Goal: Task Accomplishment & Management: Use online tool/utility

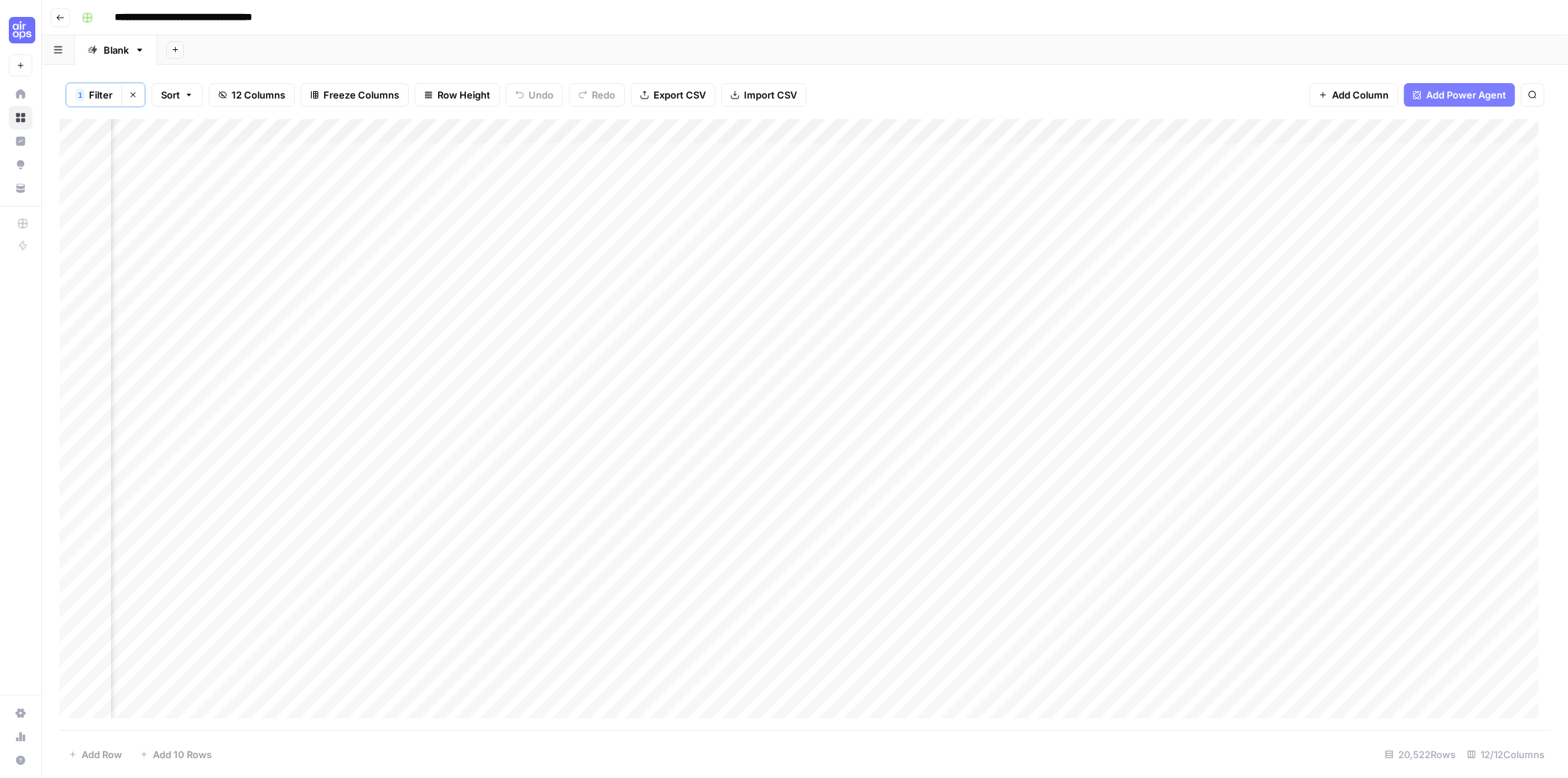
scroll to position [0, 635]
click at [51, 20] on button "Go back" at bounding box center [61, 18] width 19 height 19
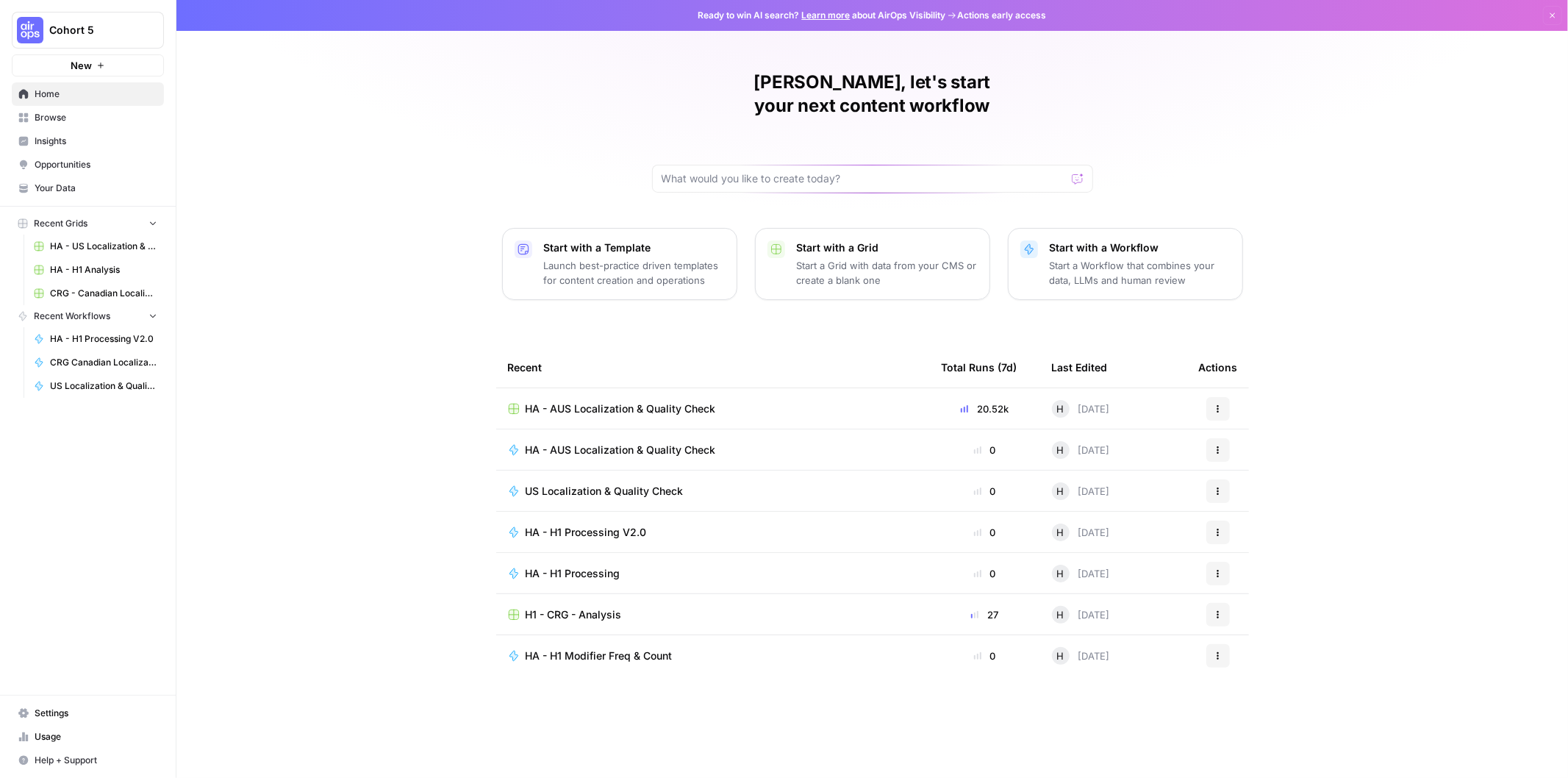
click at [60, 26] on span "Cohort 5" at bounding box center [93, 30] width 89 height 15
click at [91, 118] on div "Cohort 5" at bounding box center [133, 110] width 224 height 18
click at [597, 401] on span "CRG - H1 Analysis" at bounding box center [569, 408] width 89 height 15
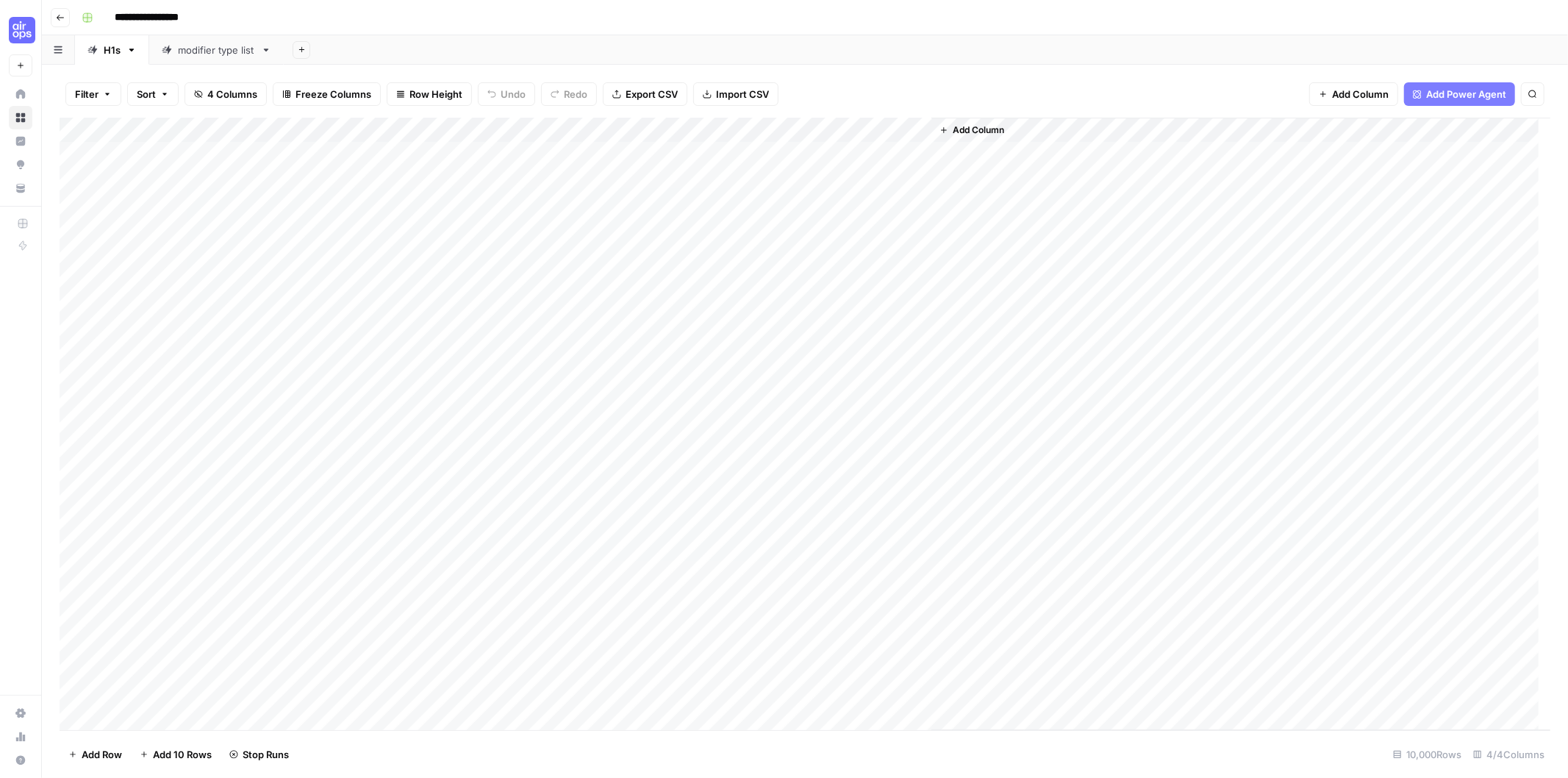
click at [207, 47] on div "modifier type list" at bounding box center [217, 49] width 78 height 15
click at [769, 150] on div "Add Column" at bounding box center [806, 204] width 1491 height 174
click at [970, 159] on div "Add Column" at bounding box center [806, 204] width 1491 height 174
click at [1083, 152] on div "Add Column" at bounding box center [806, 204] width 1491 height 174
drag, startPoint x: 751, startPoint y: 163, endPoint x: 1104, endPoint y: 250, distance: 363.6
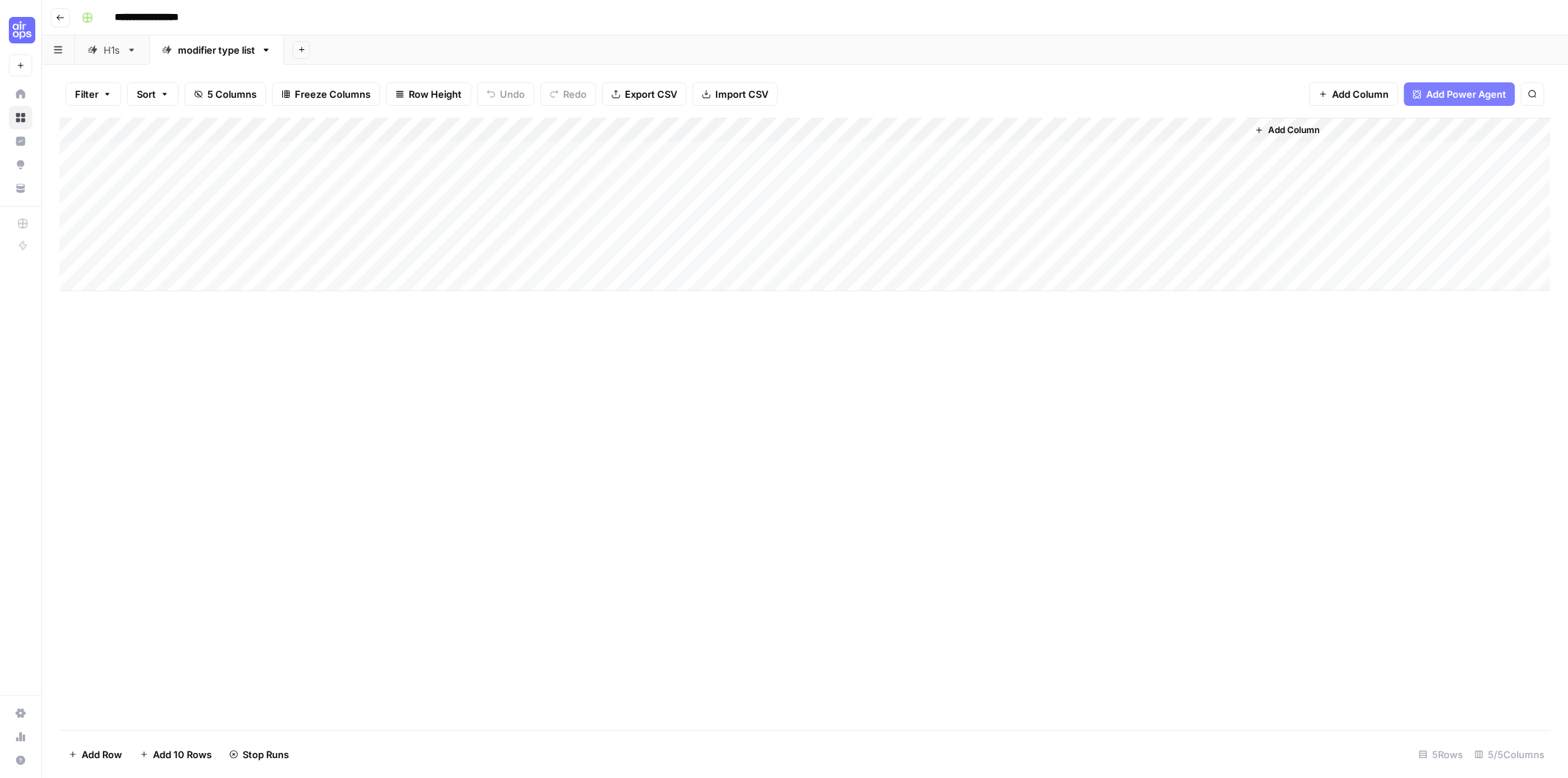
click at [1104, 250] on div "Add Column" at bounding box center [806, 204] width 1491 height 174
click at [107, 62] on link "H1s" at bounding box center [112, 49] width 74 height 29
click at [963, 155] on div "Add Column" at bounding box center [1241, 423] width 619 height 612
click at [208, 46] on div "modifier type list" at bounding box center [217, 49] width 78 height 15
click at [100, 52] on div "H1s" at bounding box center [104, 49] width 33 height 15
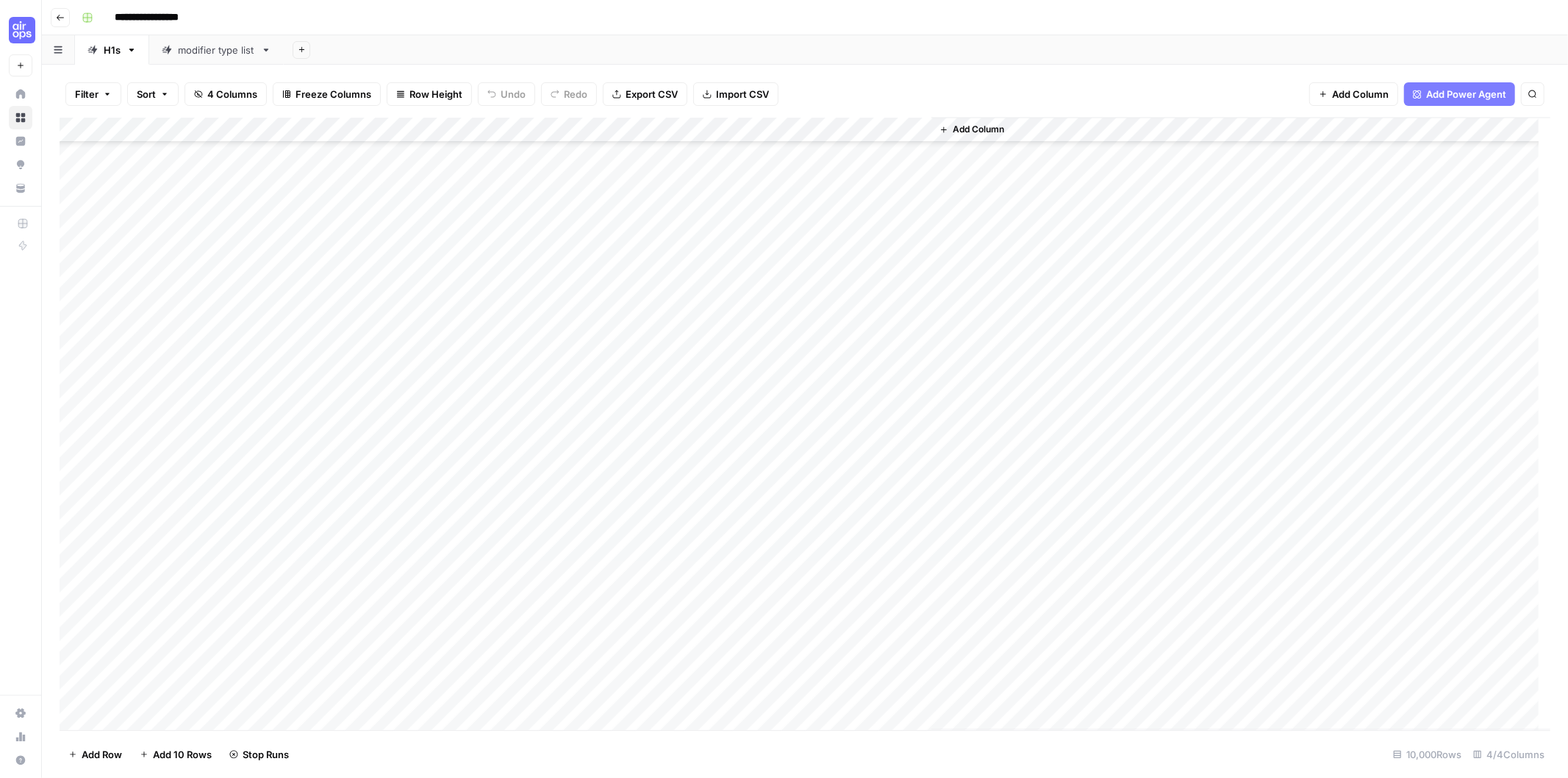
scroll to position [2861, 0]
click at [211, 55] on div "modifier type list" at bounding box center [217, 49] width 78 height 15
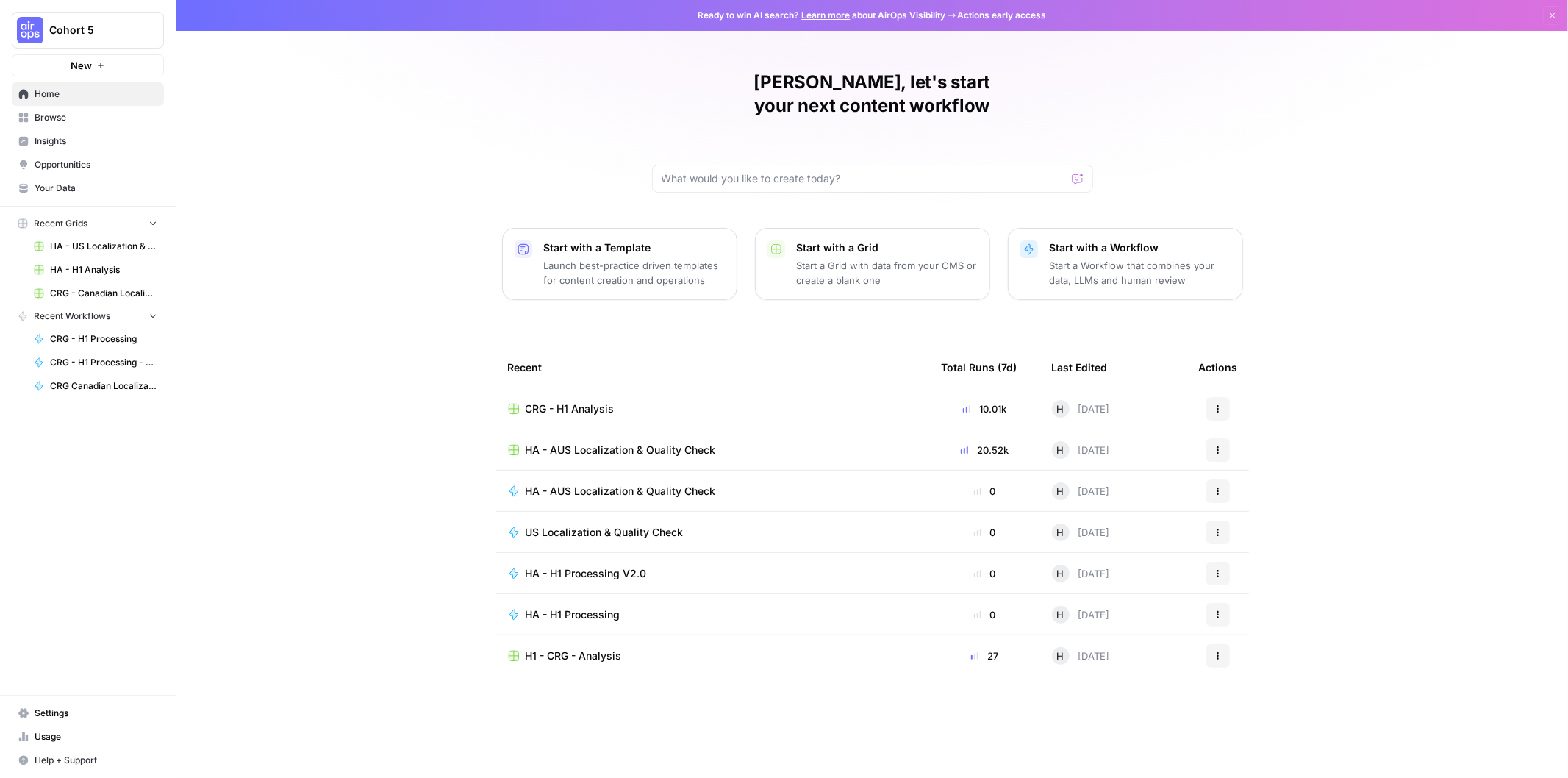
click at [75, 19] on button "Cohort 5" at bounding box center [87, 30] width 152 height 37
click at [93, 134] on span "Twinkl" at bounding box center [142, 133] width 194 height 15
click at [101, 106] on link "Browse" at bounding box center [87, 117] width 152 height 24
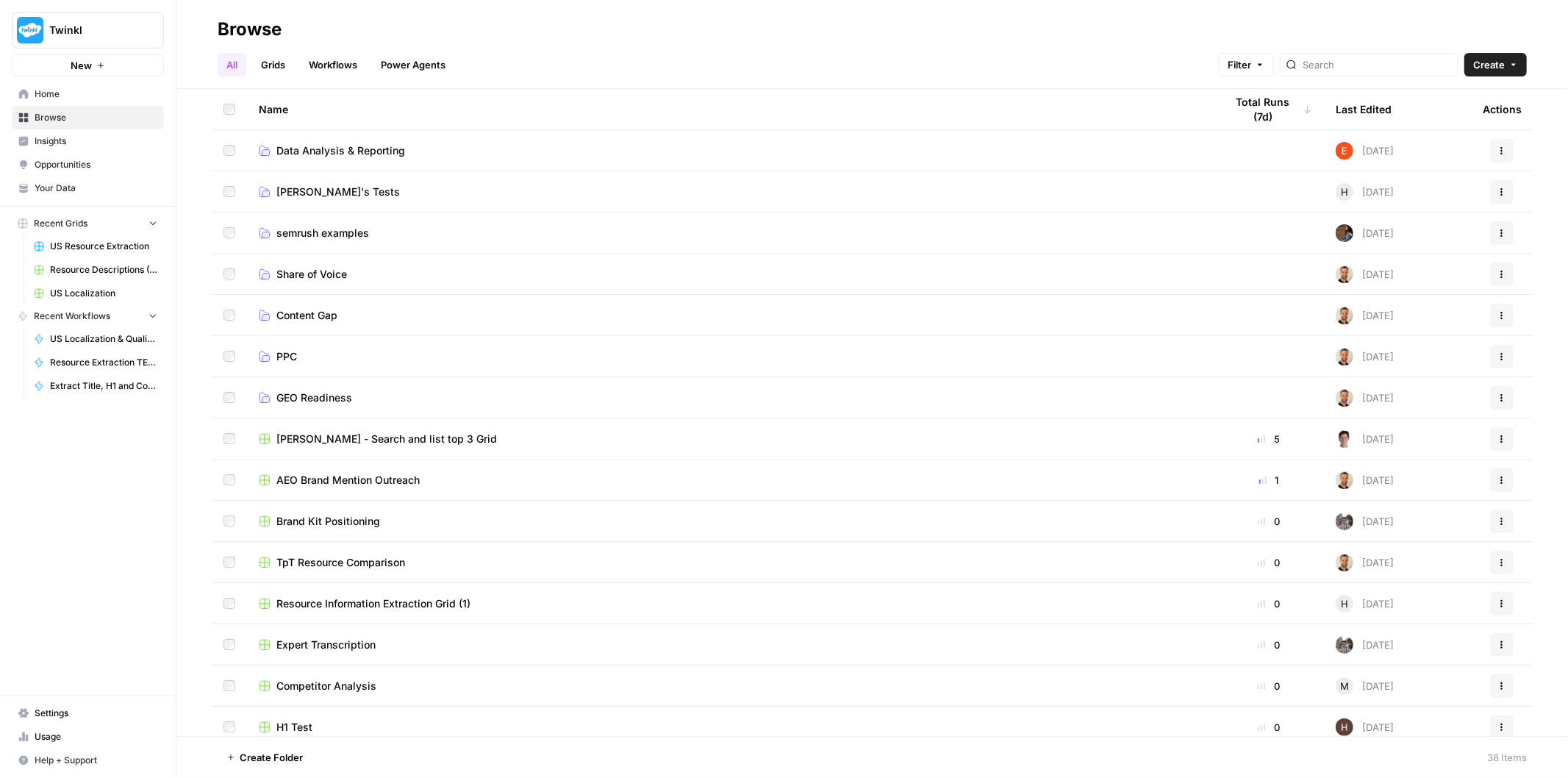
click at [132, 23] on span "Twinkl" at bounding box center [93, 30] width 89 height 15
click at [827, 42] on div "All Grids Workflows Power Agents Filter Create" at bounding box center [873, 59] width 1310 height 35
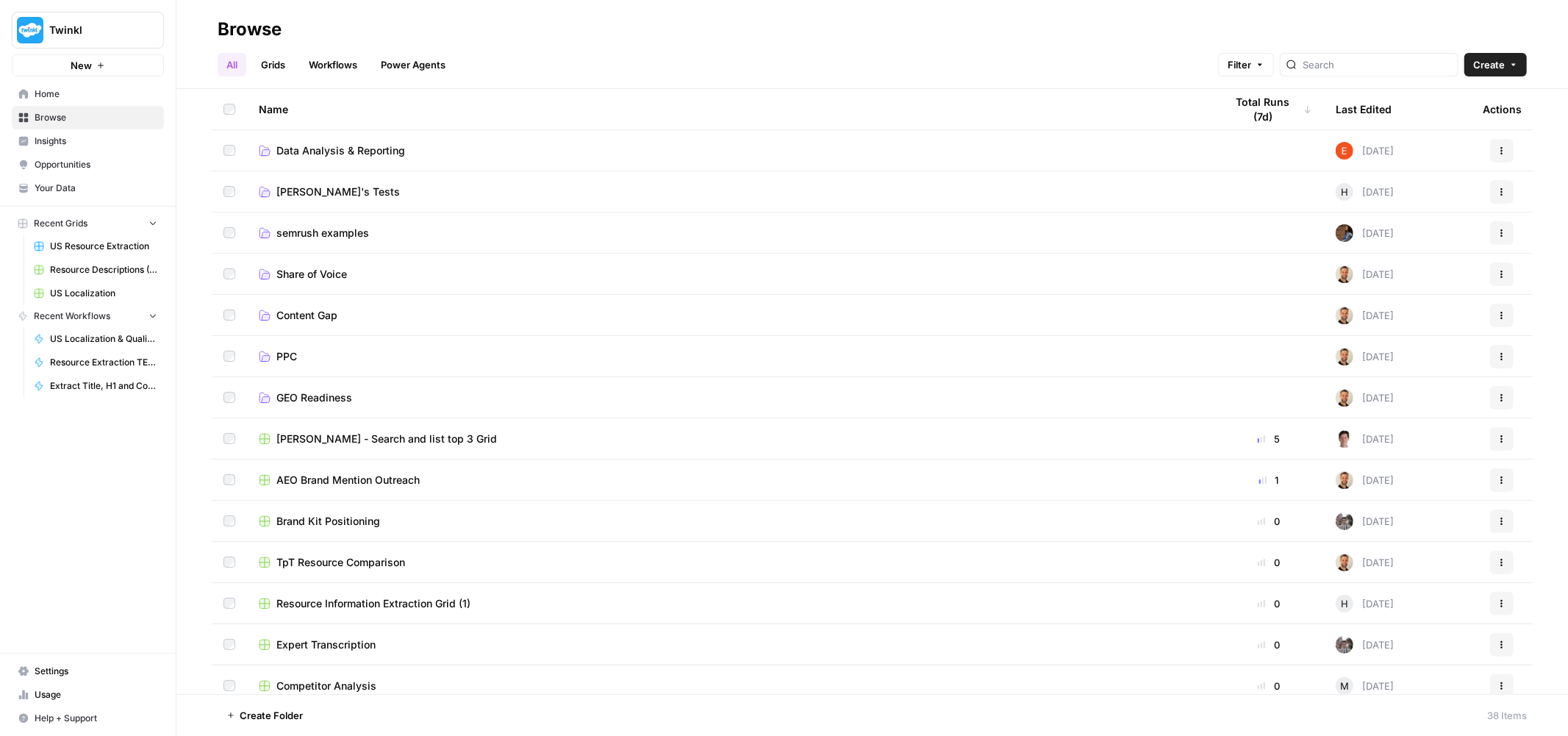
click at [400, 190] on link "Holly's Tests" at bounding box center [731, 191] width 943 height 15
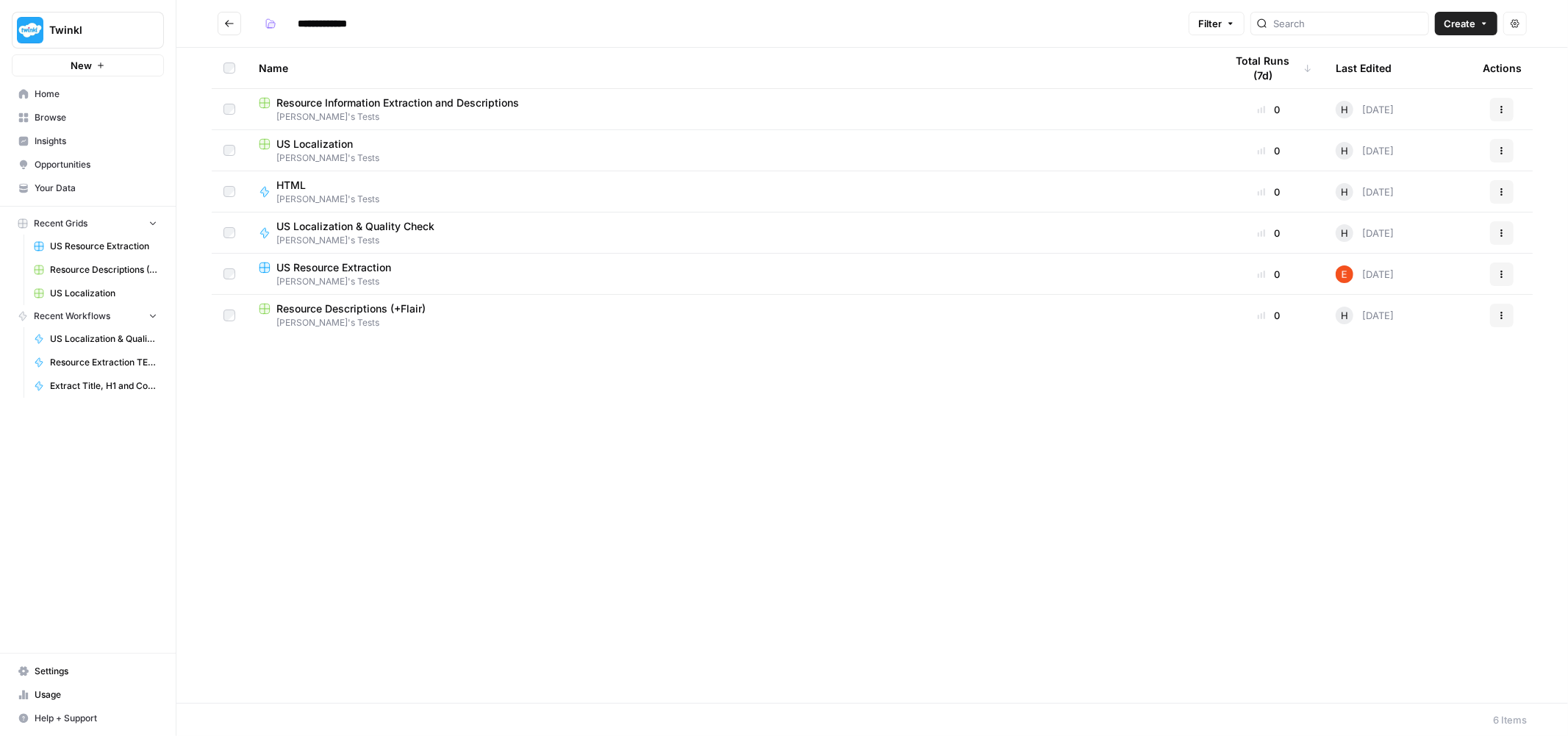
click at [74, 359] on span "Resource Extraction TEST" at bounding box center [104, 362] width 108 height 13
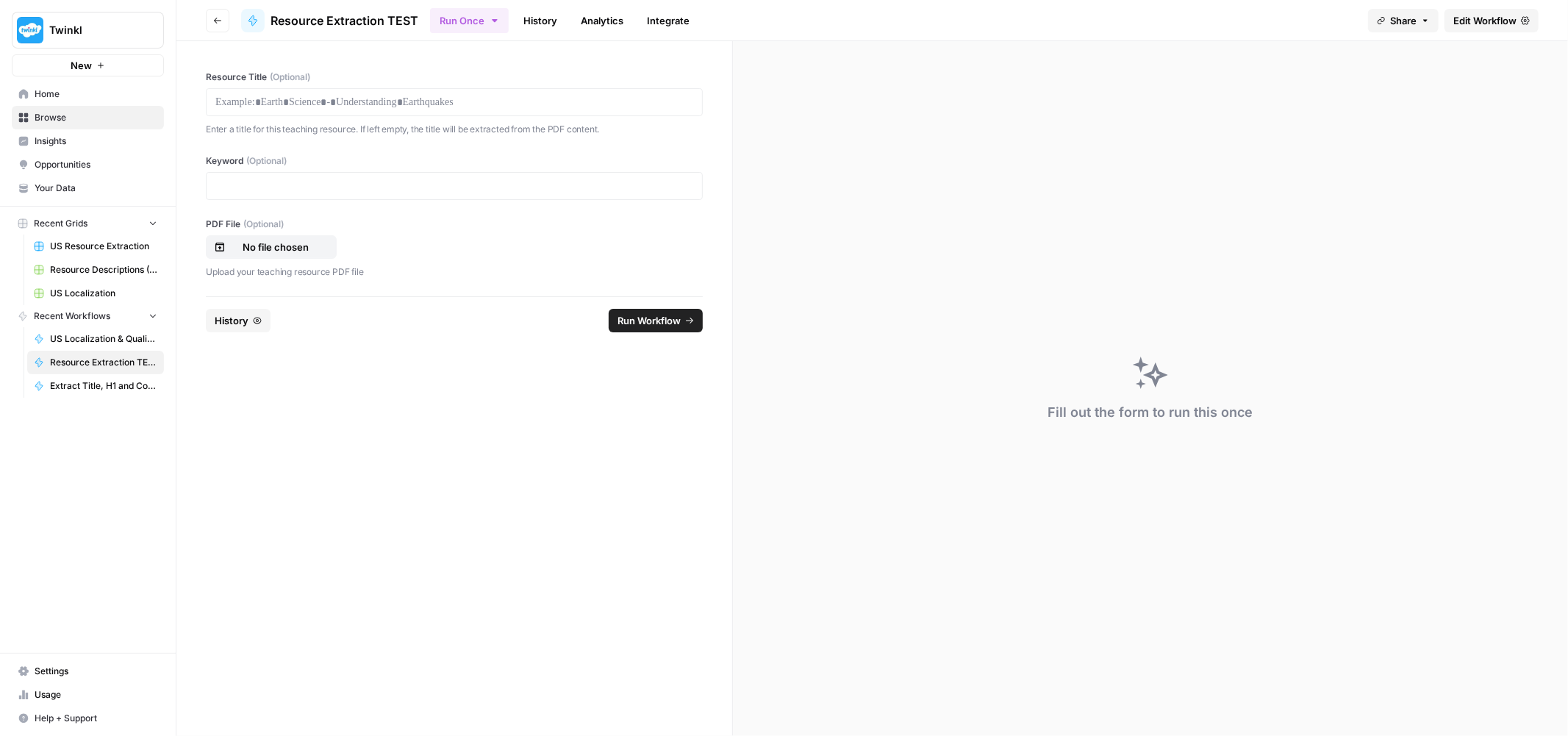
click at [1496, 26] on span "Edit Workflow" at bounding box center [1485, 20] width 63 height 15
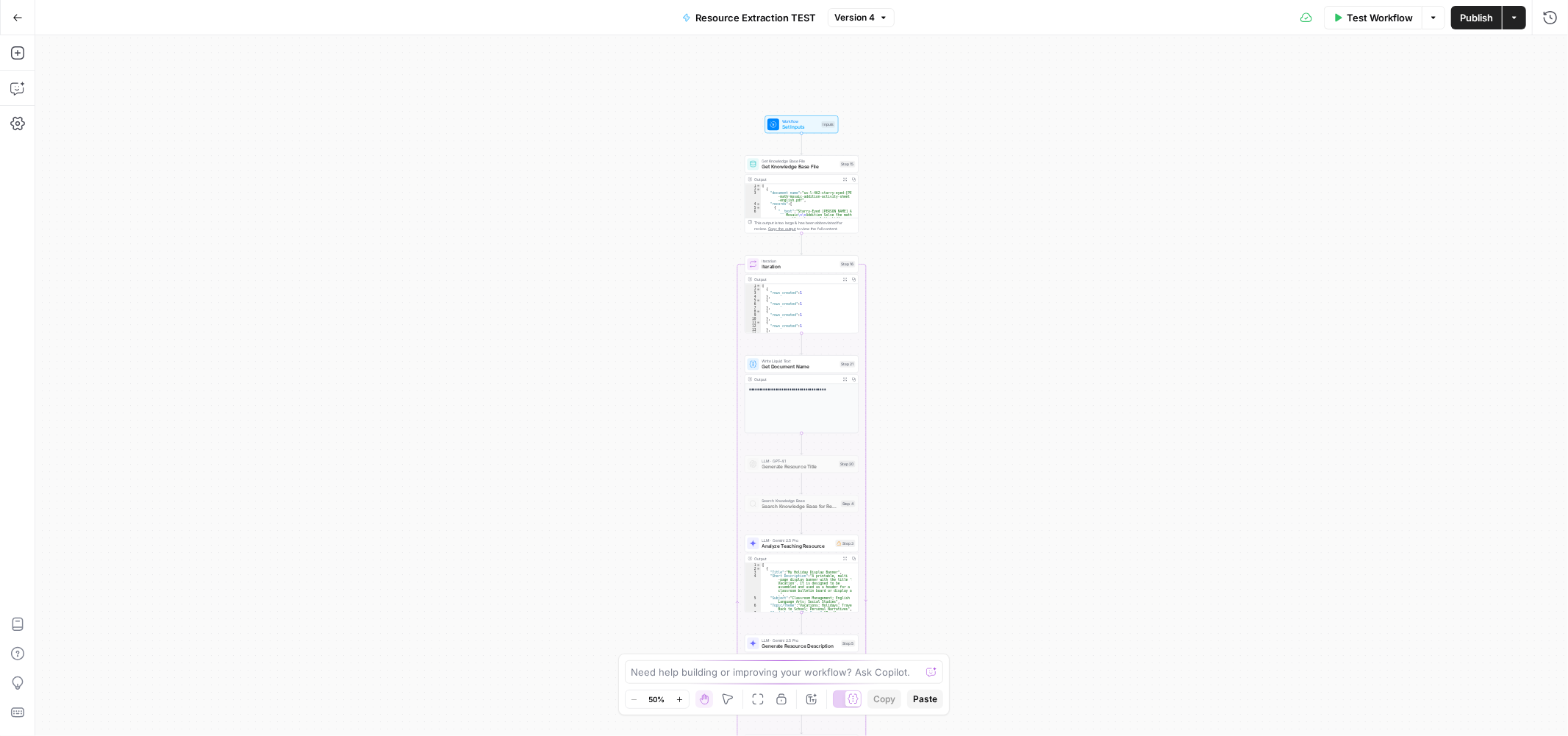
click at [687, 700] on button "Zoom In" at bounding box center [680, 699] width 18 height 18
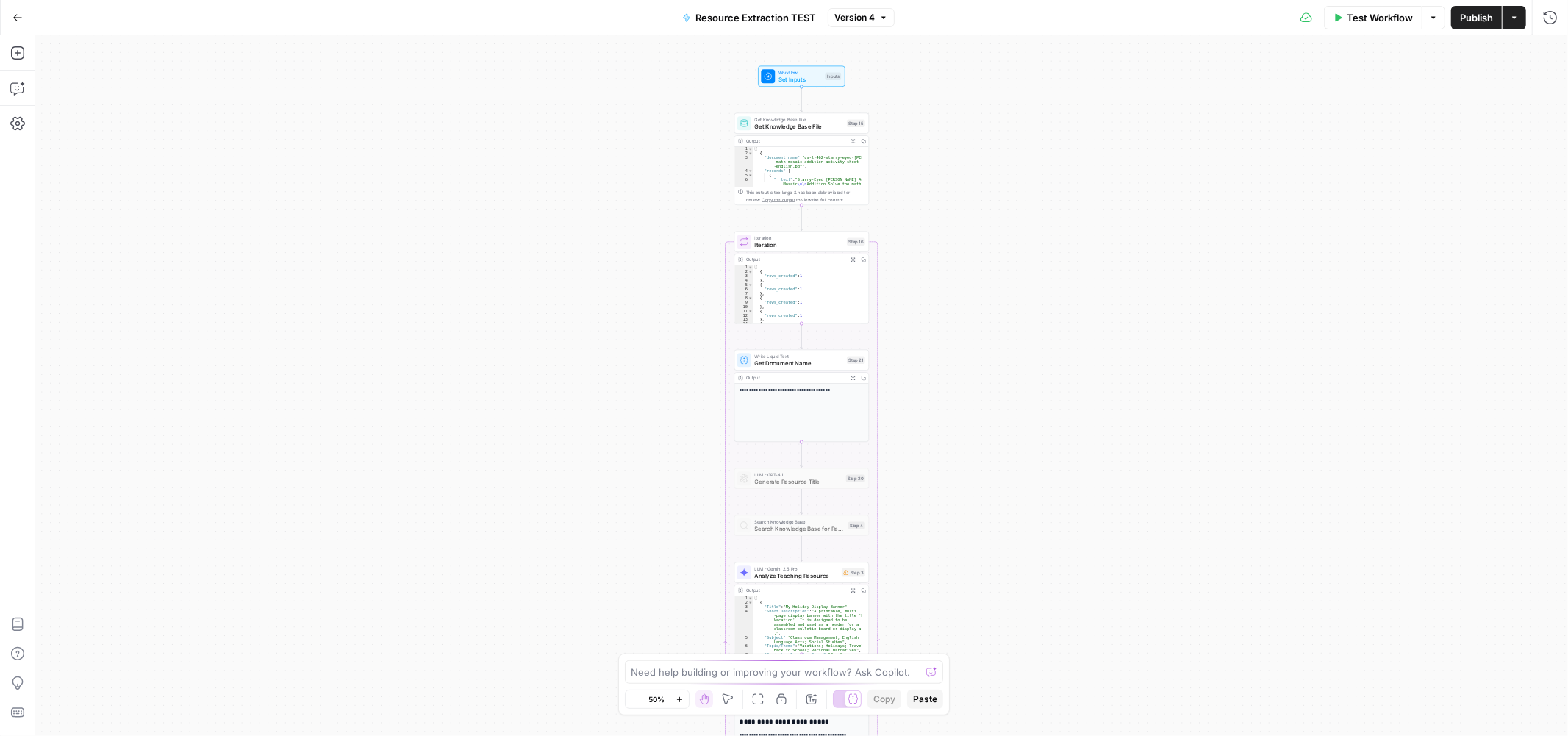
click at [687, 700] on button "Zoom In" at bounding box center [680, 699] width 18 height 18
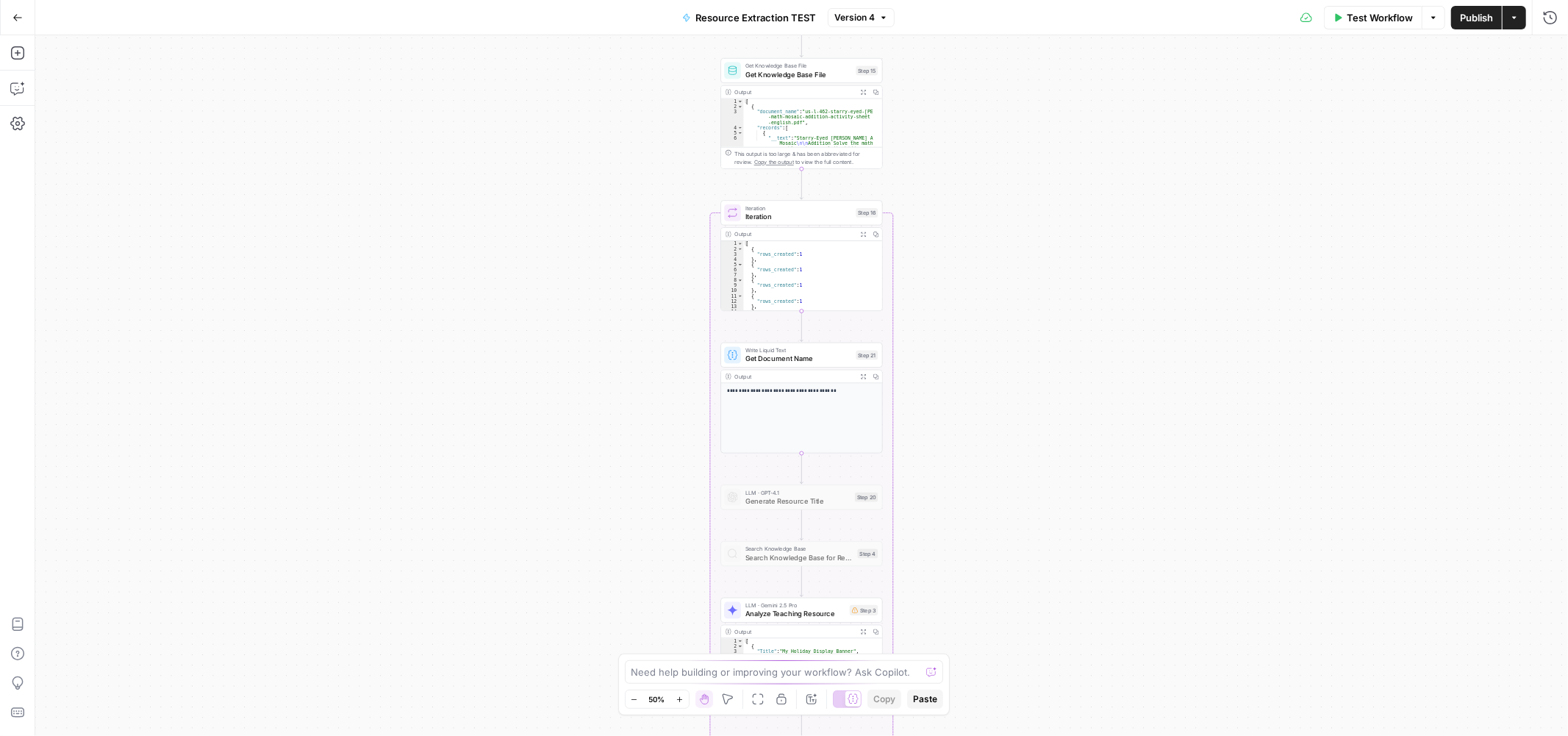
click at [687, 700] on button "Zoom In" at bounding box center [680, 699] width 18 height 18
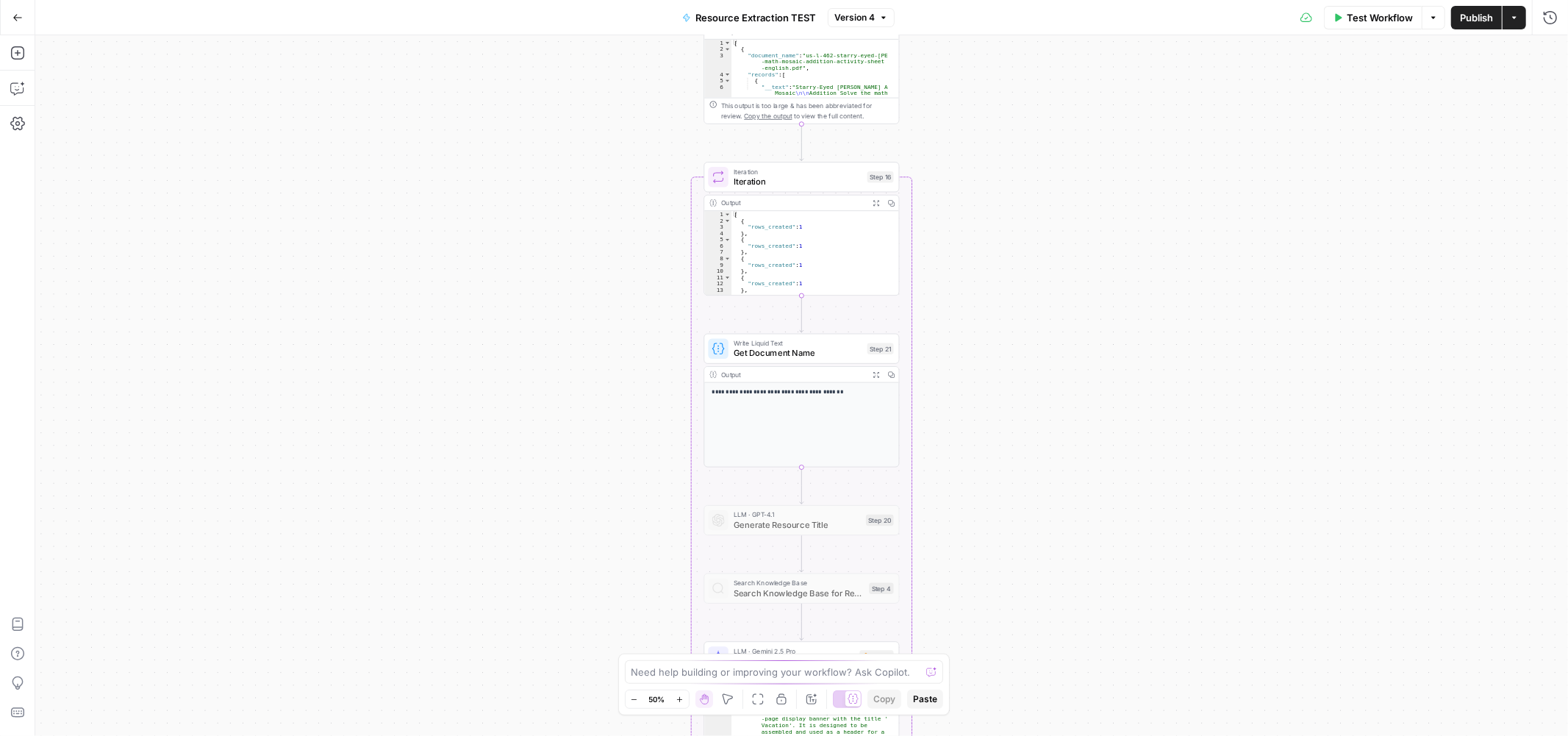
click at [687, 700] on button "Zoom In" at bounding box center [680, 699] width 18 height 18
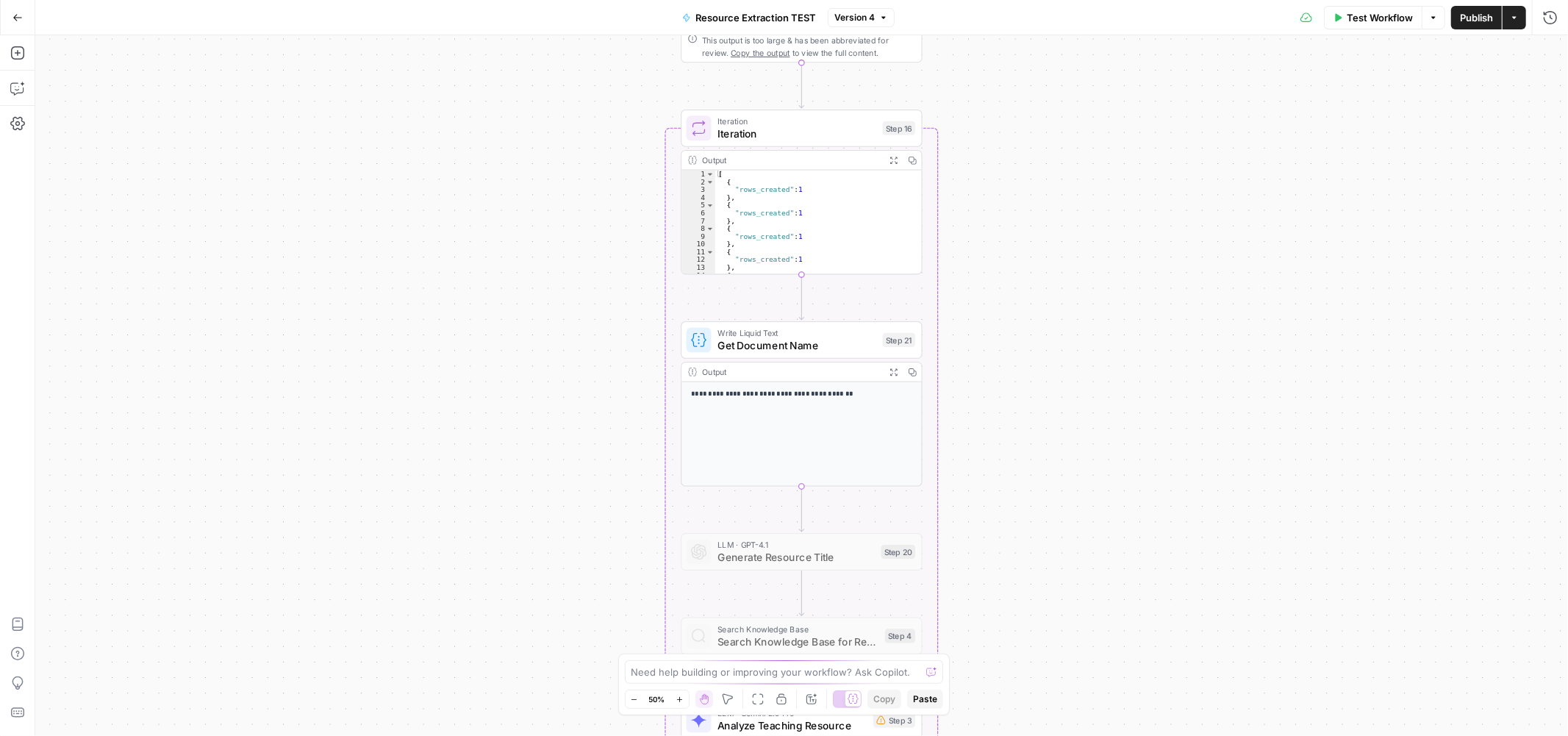
click at [687, 700] on button "Zoom In" at bounding box center [680, 699] width 18 height 18
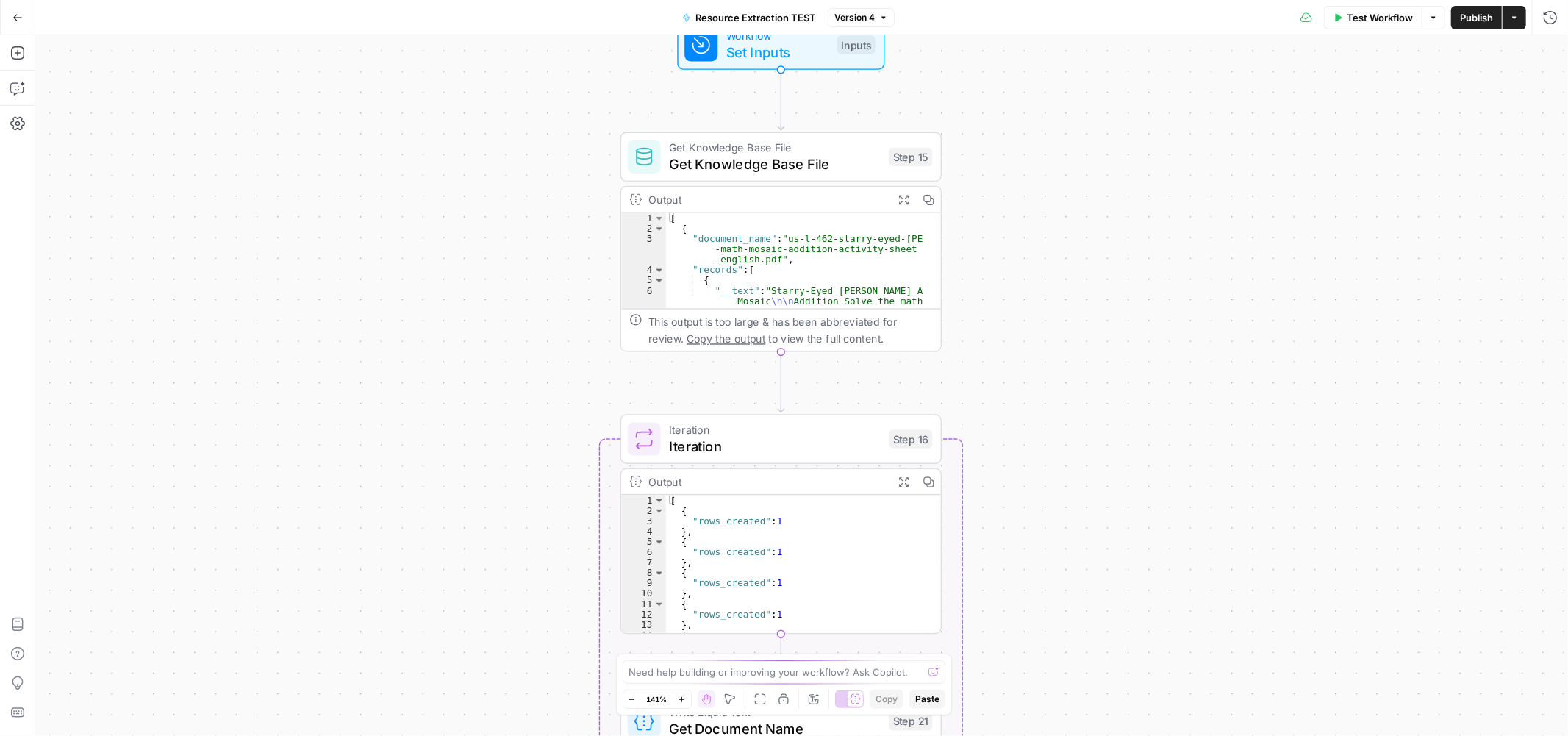
drag, startPoint x: 1138, startPoint y: 144, endPoint x: 1116, endPoint y: 523, distance: 379.6
click at [1116, 523] on div "Workflow Set Inputs Inputs Get Knowledge Base File Get Knowledge Base File Step…" at bounding box center [801, 385] width 1533 height 701
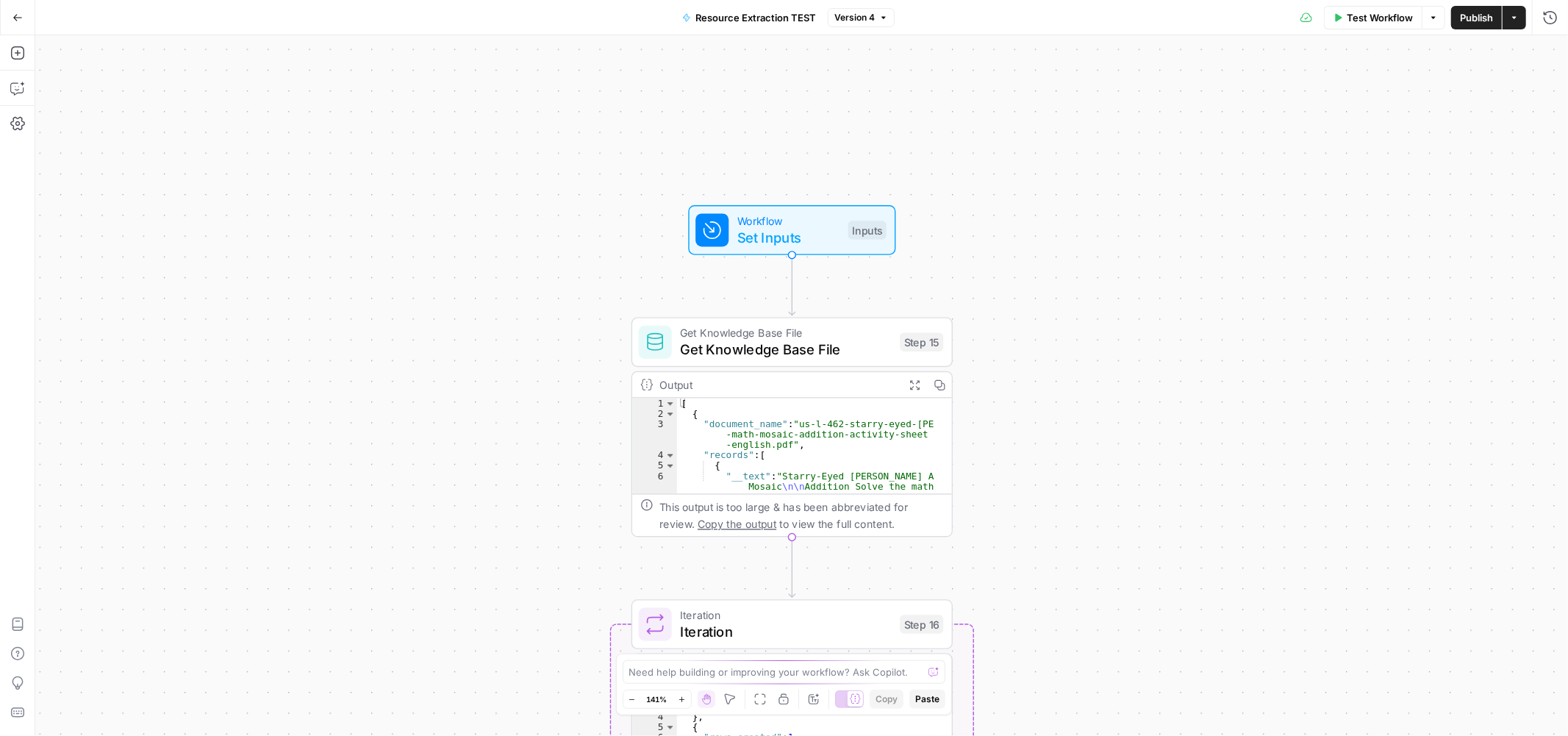
click at [1099, 363] on div "Workflow Set Inputs Inputs Get Knowledge Base File Get Knowledge Base File Step…" at bounding box center [801, 385] width 1533 height 701
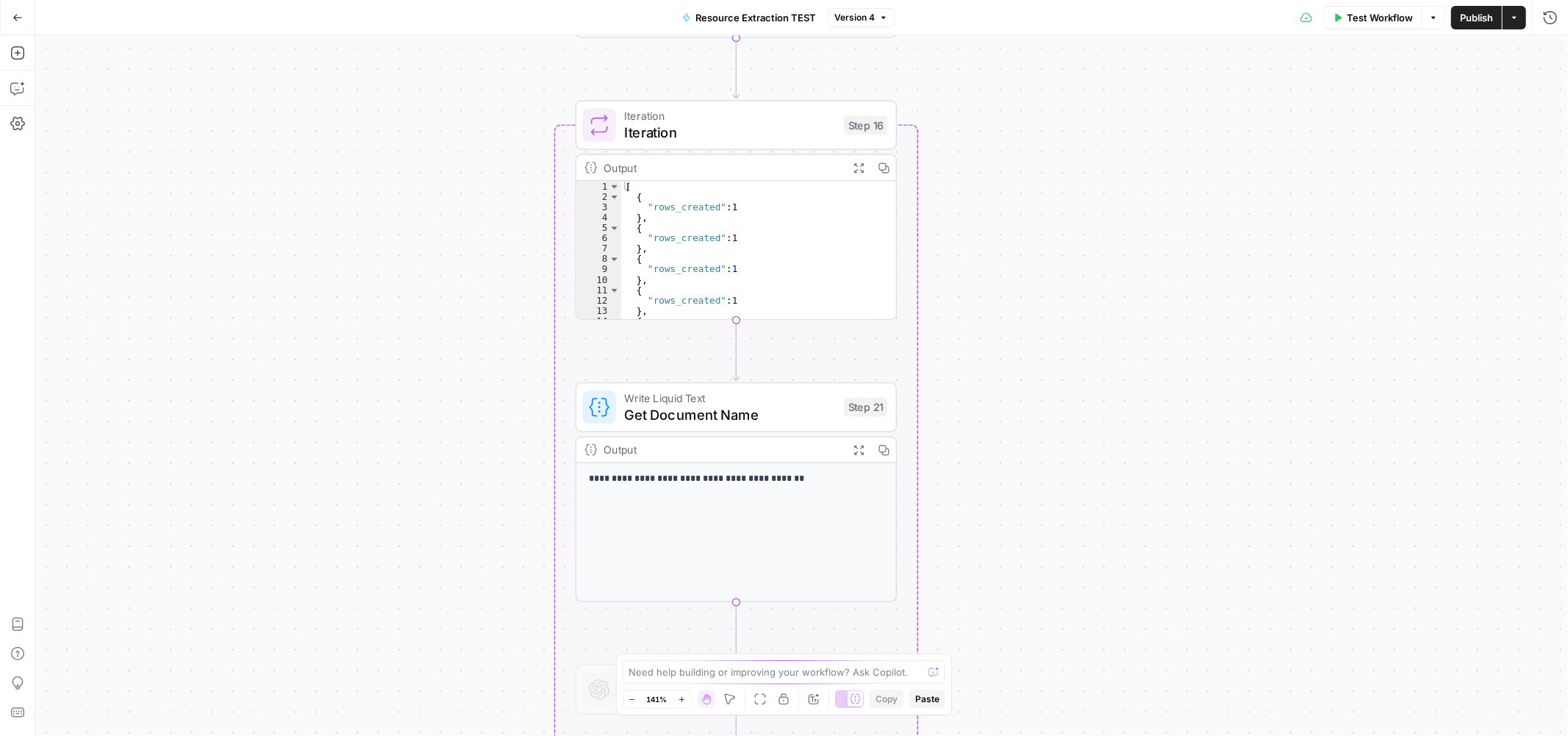
drag, startPoint x: 1119, startPoint y: 663, endPoint x: 1072, endPoint y: 121, distance: 544.0
click at [1072, 122] on div "Workflow Set Inputs Inputs Get Knowledge Base File Get Knowledge Base File Step…" at bounding box center [801, 385] width 1533 height 701
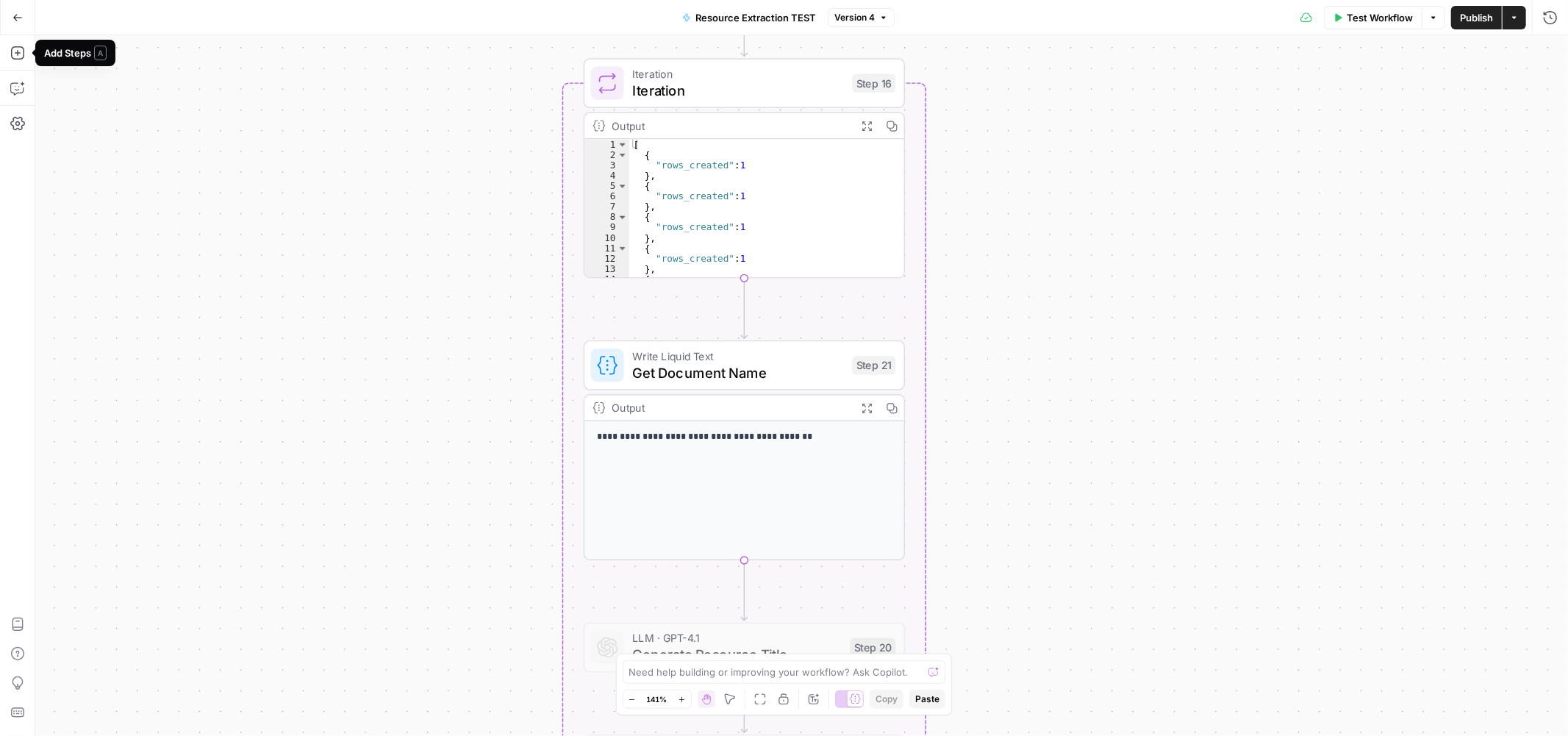
click at [17, 18] on icon "button" at bounding box center [18, 18] width 11 height 11
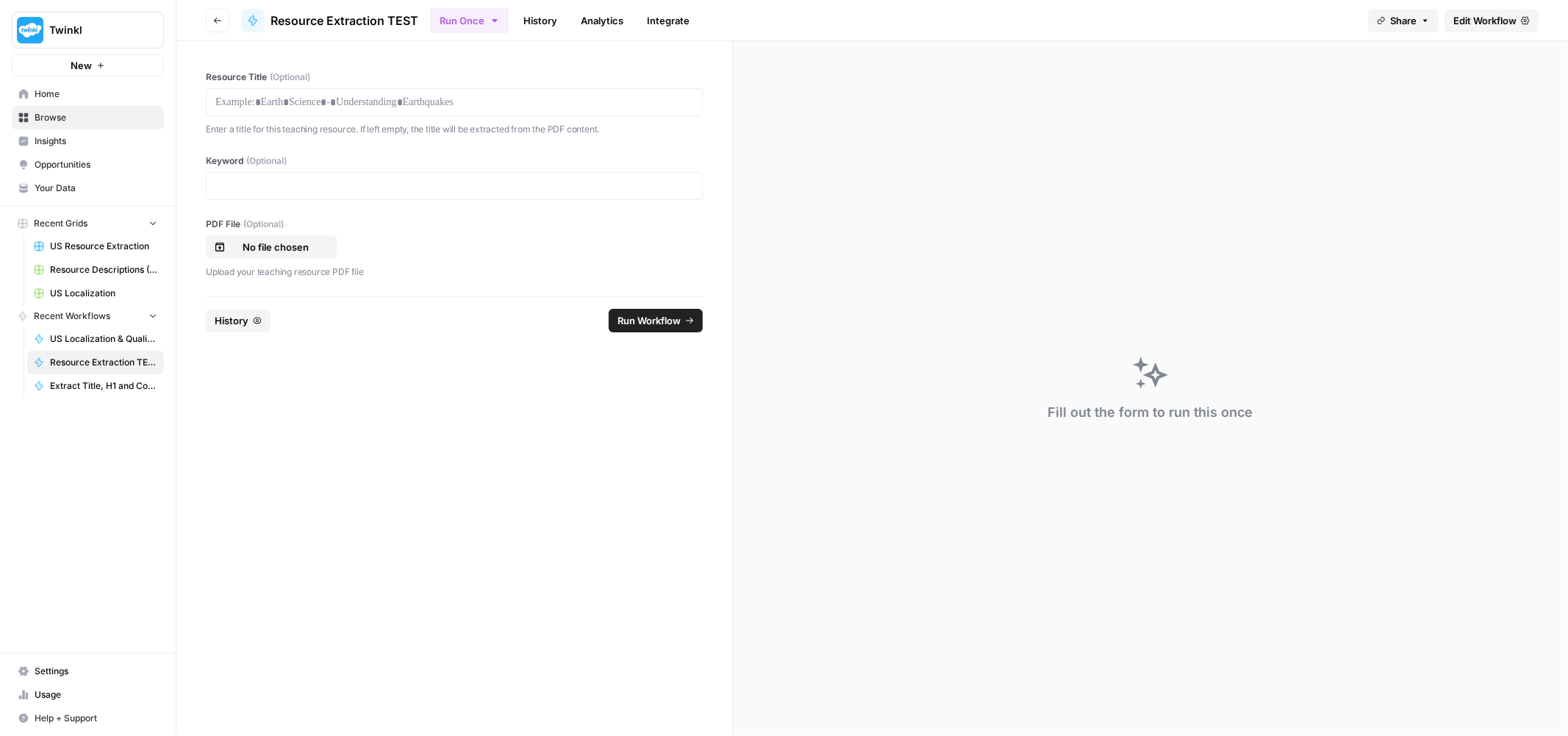
click at [100, 185] on span "Your Data" at bounding box center [95, 188] width 123 height 13
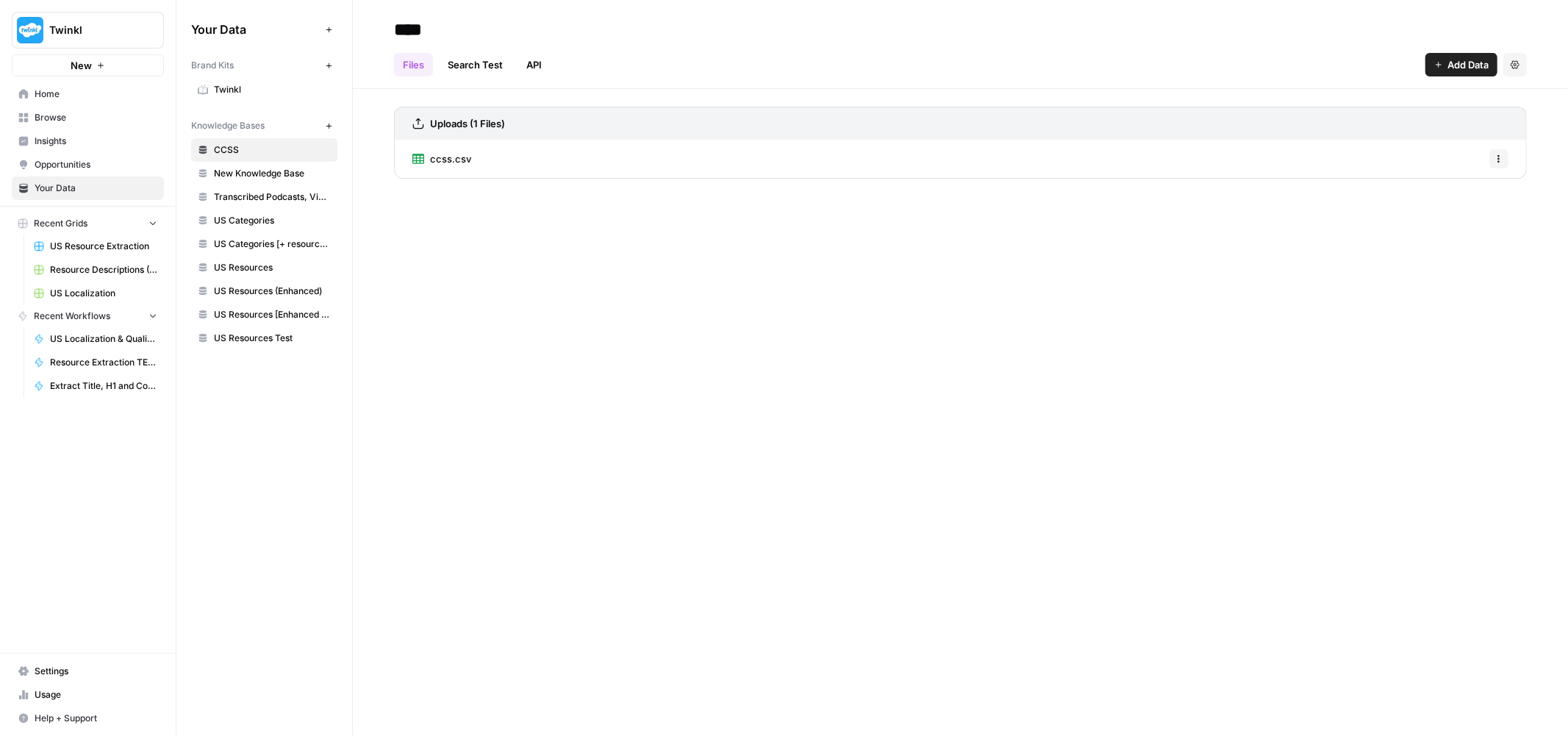
click at [268, 335] on span "US Resources Test" at bounding box center [272, 338] width 117 height 13
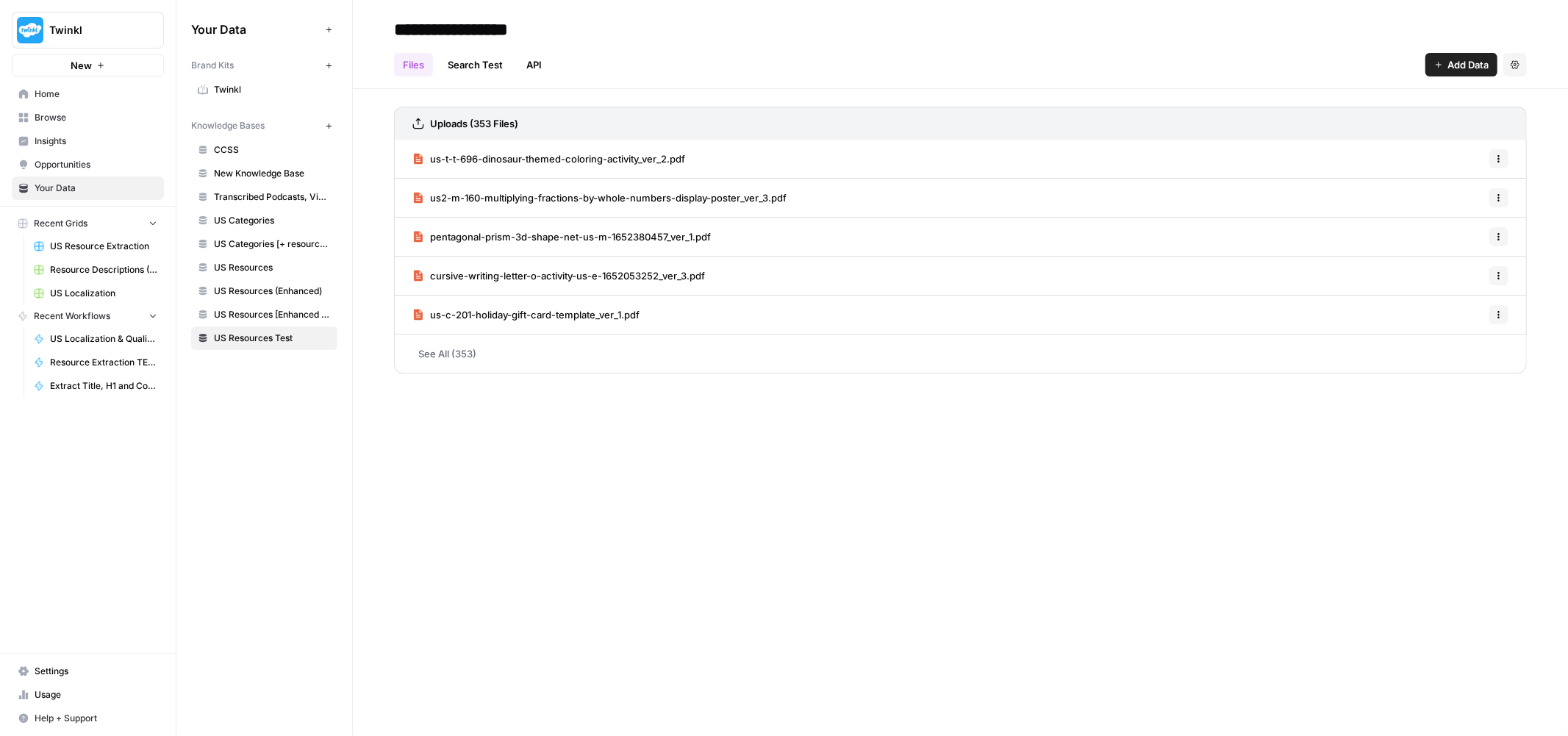
click at [432, 351] on link "See All (353)" at bounding box center [960, 353] width 1133 height 38
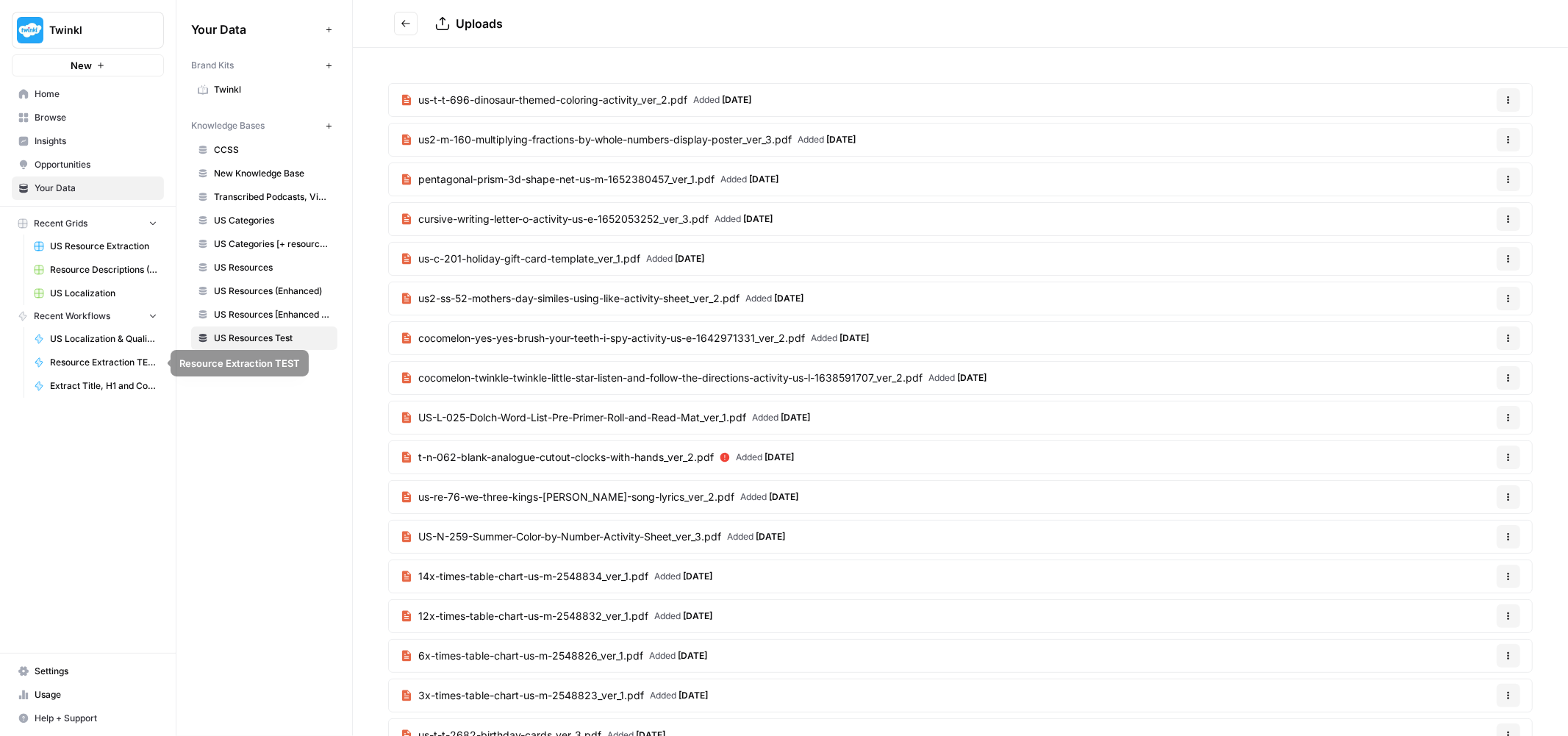
click at [126, 342] on span "US Localization & Quality Check" at bounding box center [104, 338] width 108 height 13
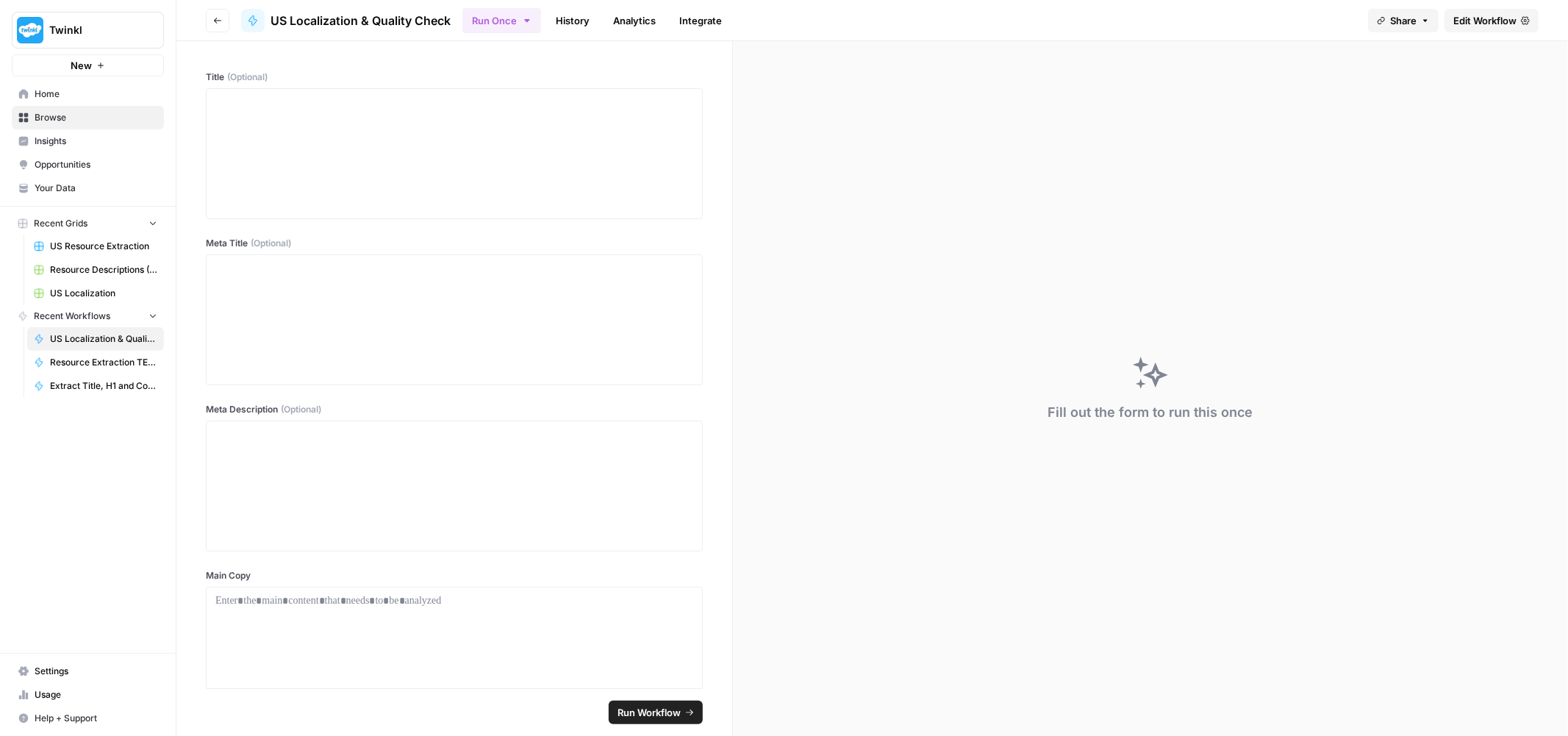
click at [1520, 31] on link "Edit Workflow" at bounding box center [1491, 20] width 94 height 24
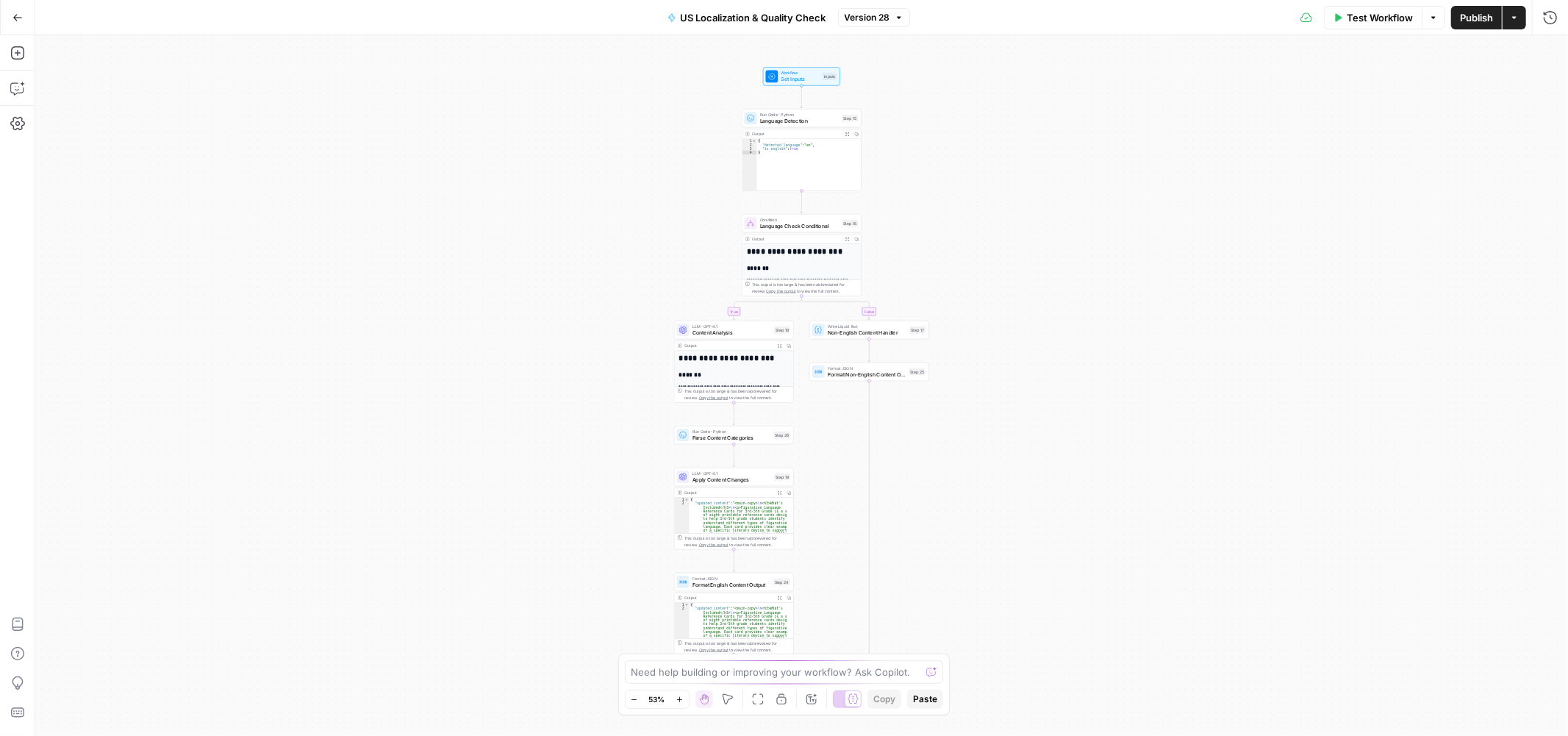
click at [11, 16] on button "Go Back" at bounding box center [18, 18] width 26 height 26
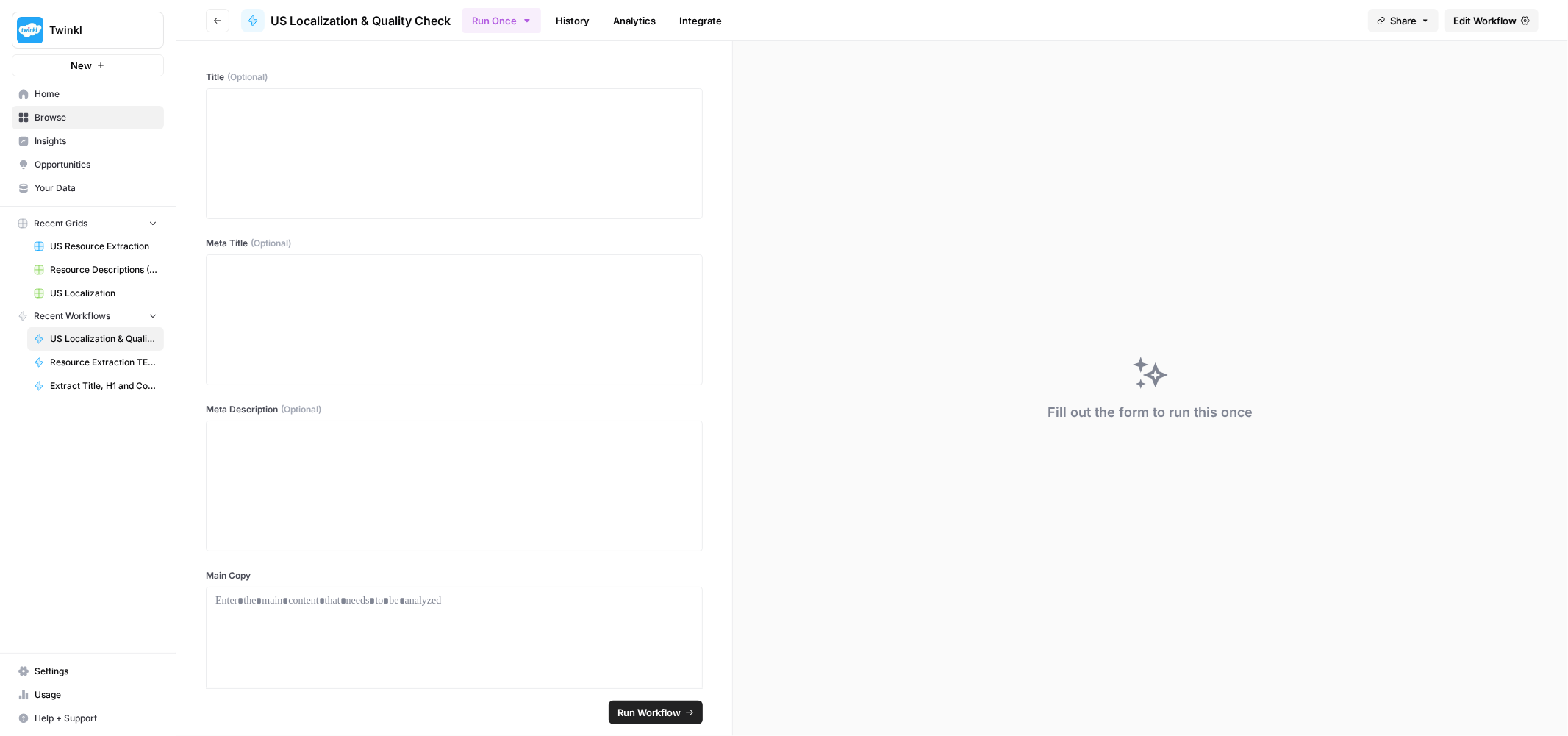
click at [214, 27] on button "Go back" at bounding box center [218, 20] width 24 height 24
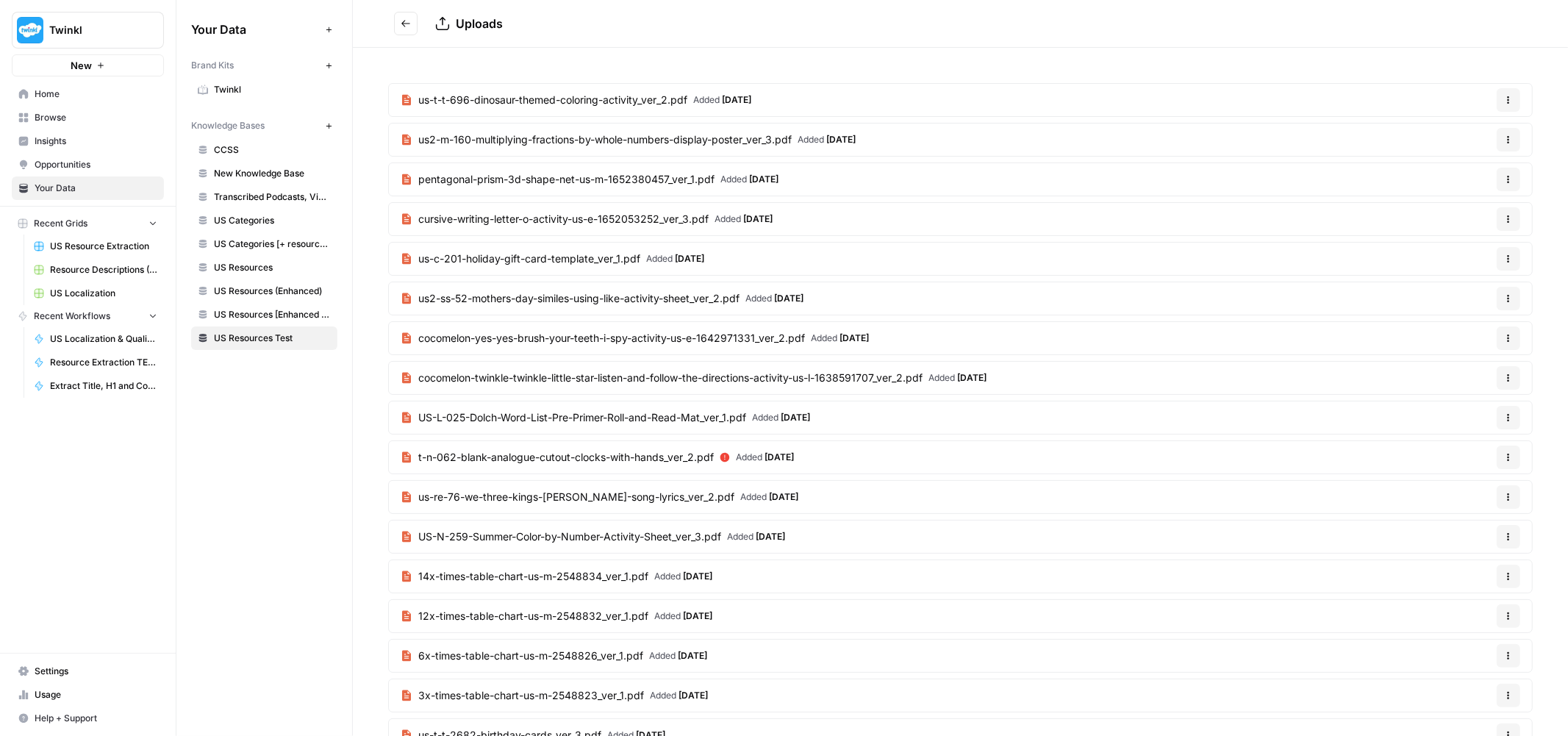
click at [405, 26] on icon "Go back" at bounding box center [406, 24] width 11 height 11
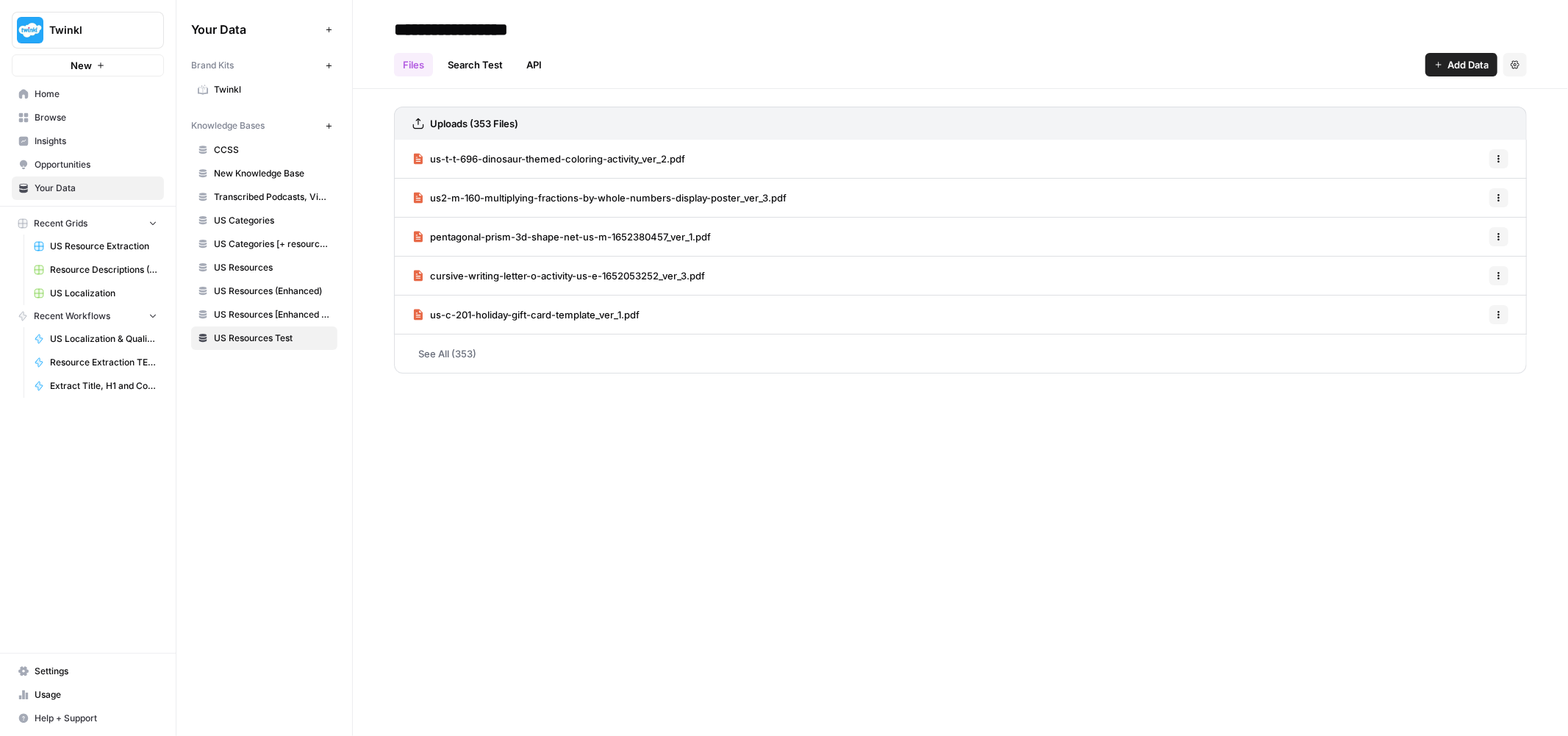
click at [91, 357] on span "Resource Extraction TEST" at bounding box center [104, 362] width 108 height 13
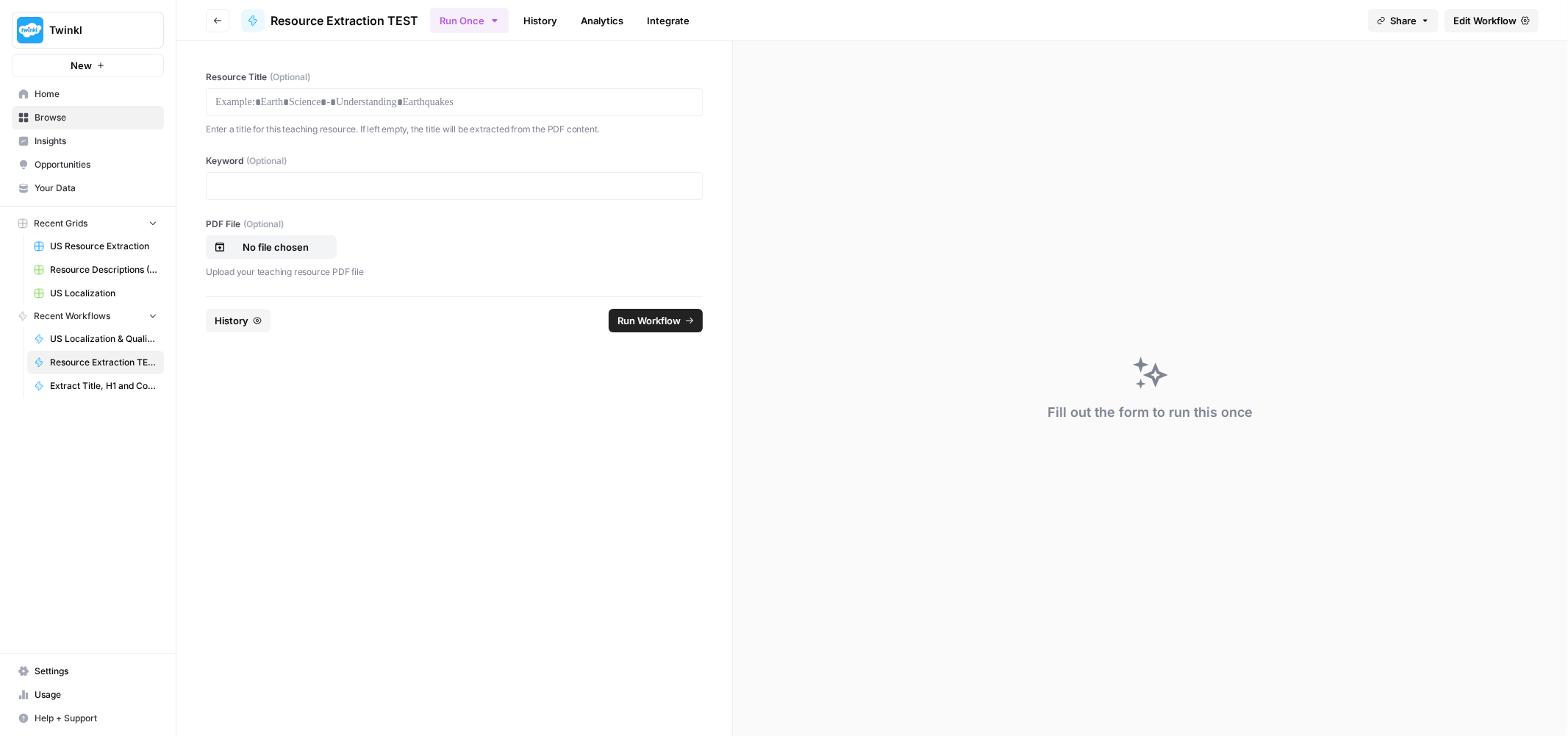
click at [1498, 27] on link "Edit Workflow" at bounding box center [1491, 20] width 94 height 24
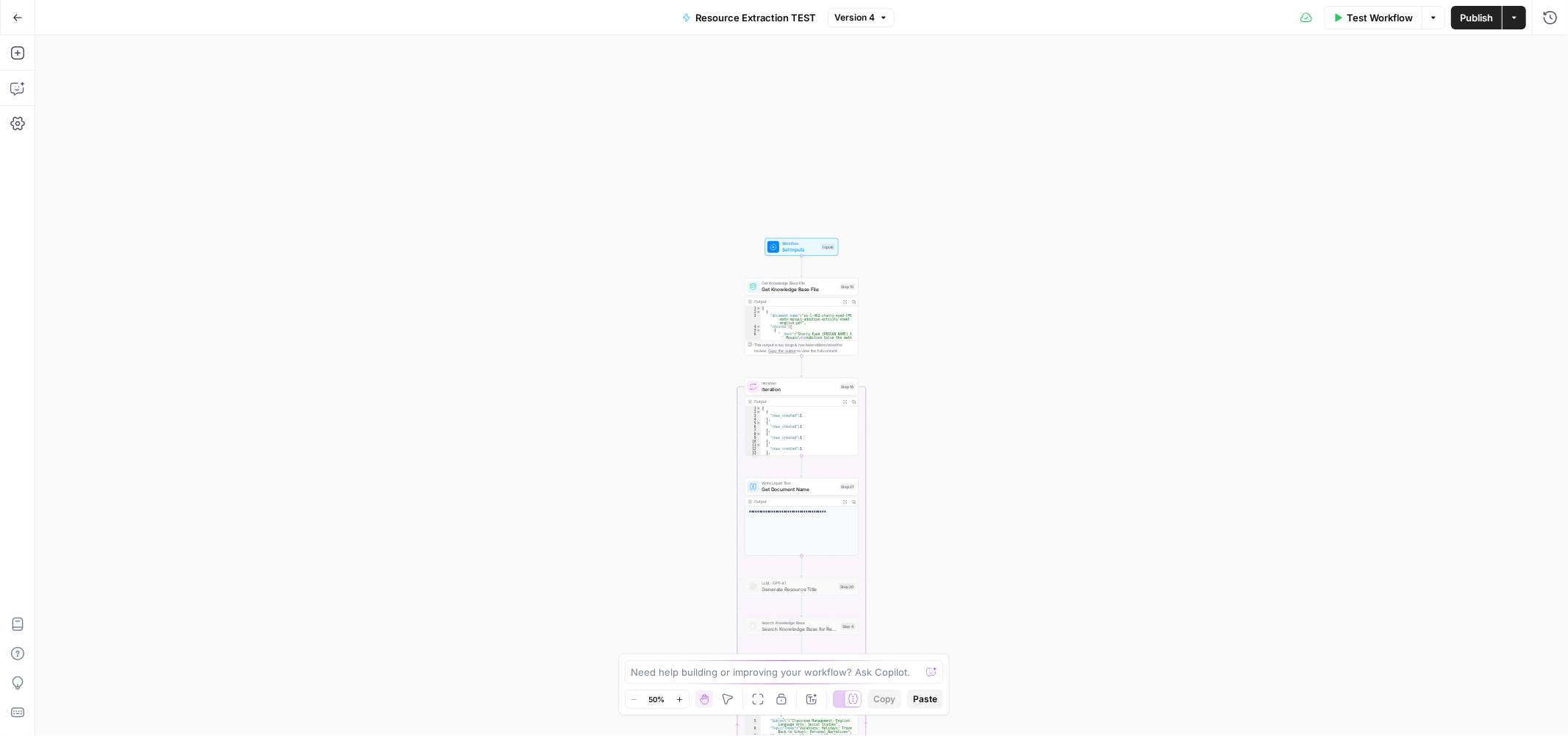
click at [973, 472] on div "Workflow Set Inputs Inputs Get Knowledge Base File Get Knowledge Base File Step…" at bounding box center [801, 385] width 1533 height 701
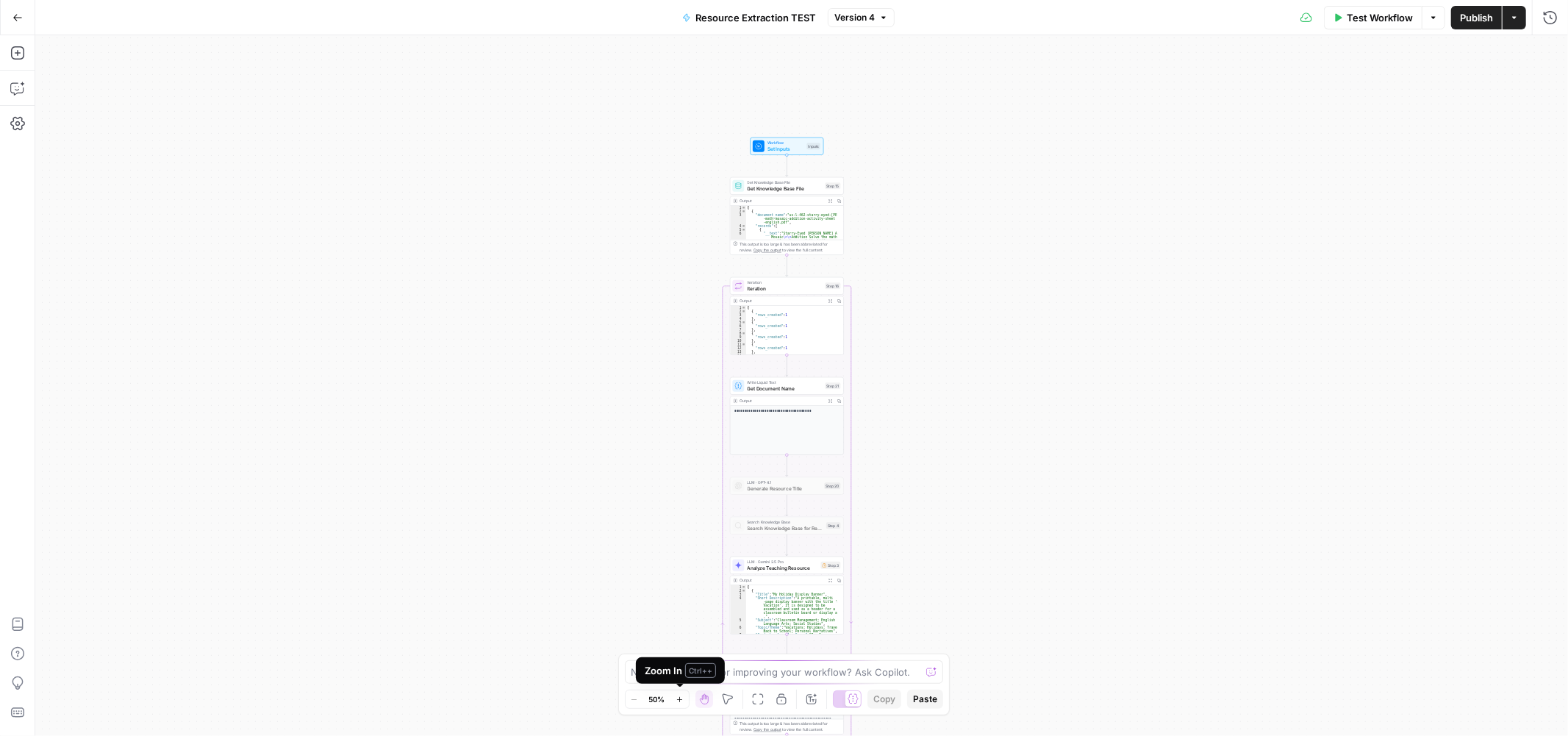
click at [684, 700] on icon "button" at bounding box center [680, 699] width 8 height 8
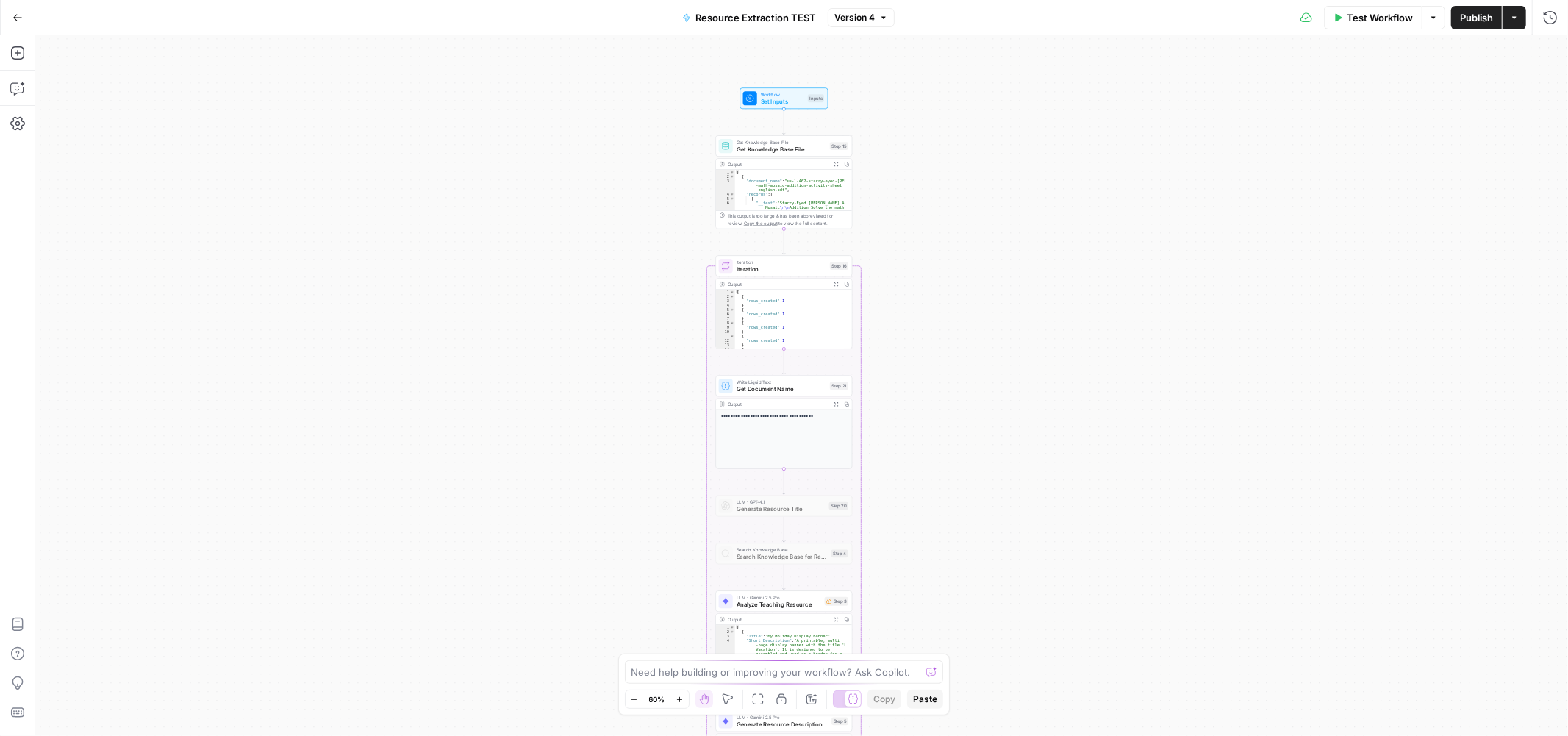
click at [684, 700] on icon "button" at bounding box center [680, 699] width 8 height 8
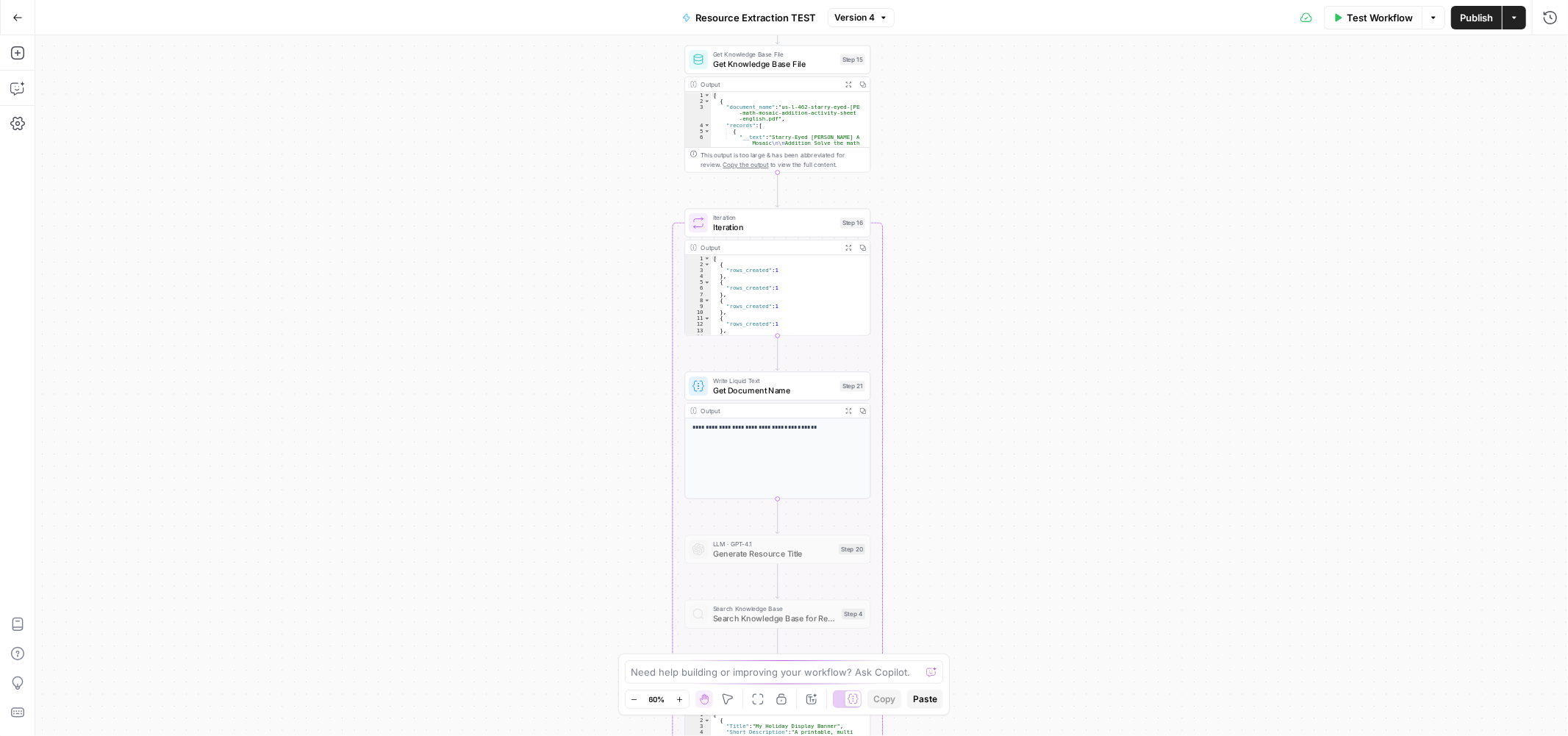
click at [684, 700] on icon "button" at bounding box center [680, 699] width 8 height 8
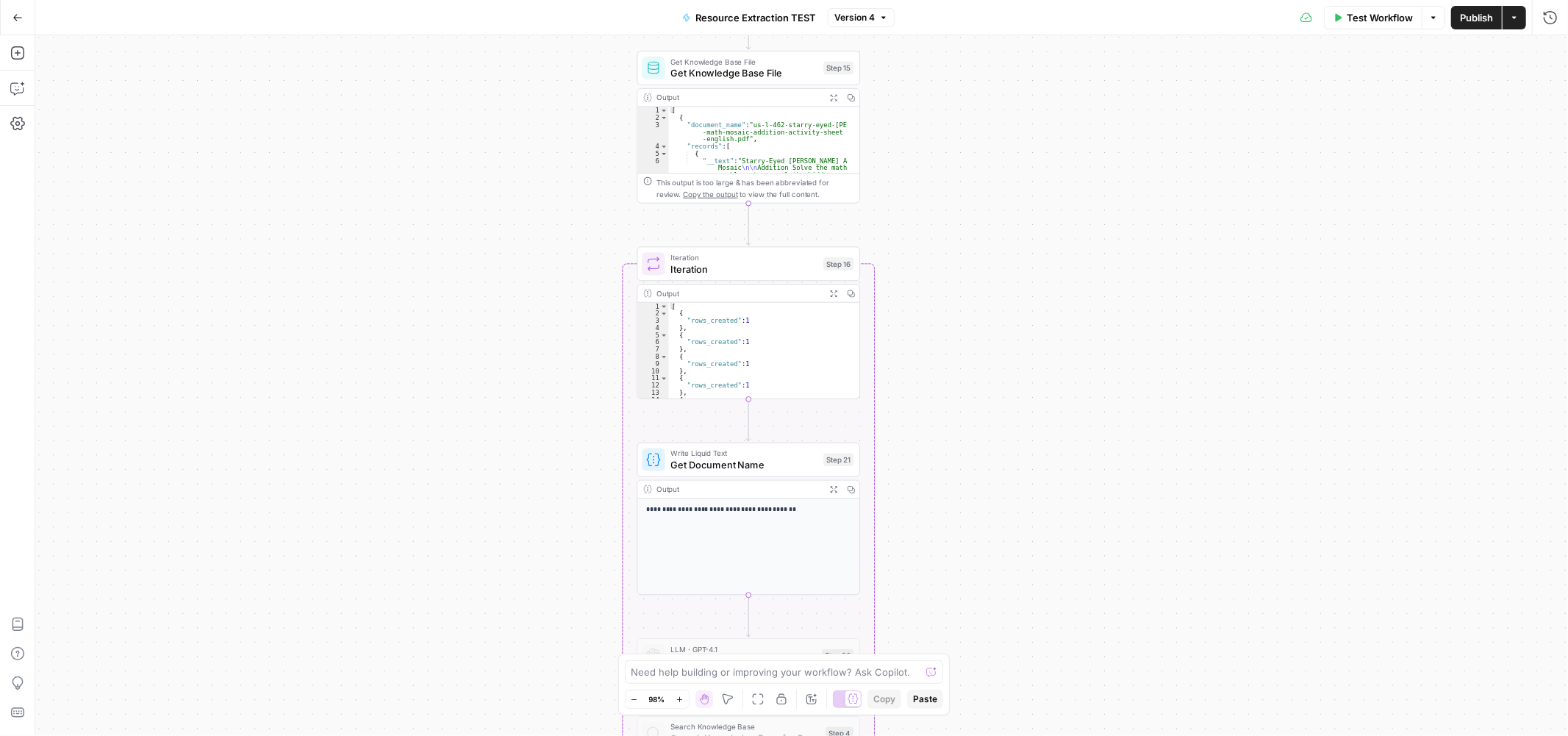
drag, startPoint x: 1069, startPoint y: 223, endPoint x: 1044, endPoint y: 296, distance: 77.2
click at [1044, 296] on div "Workflow Set Inputs Inputs Get Knowledge Base File Get Knowledge Base File Step…" at bounding box center [801, 385] width 1533 height 701
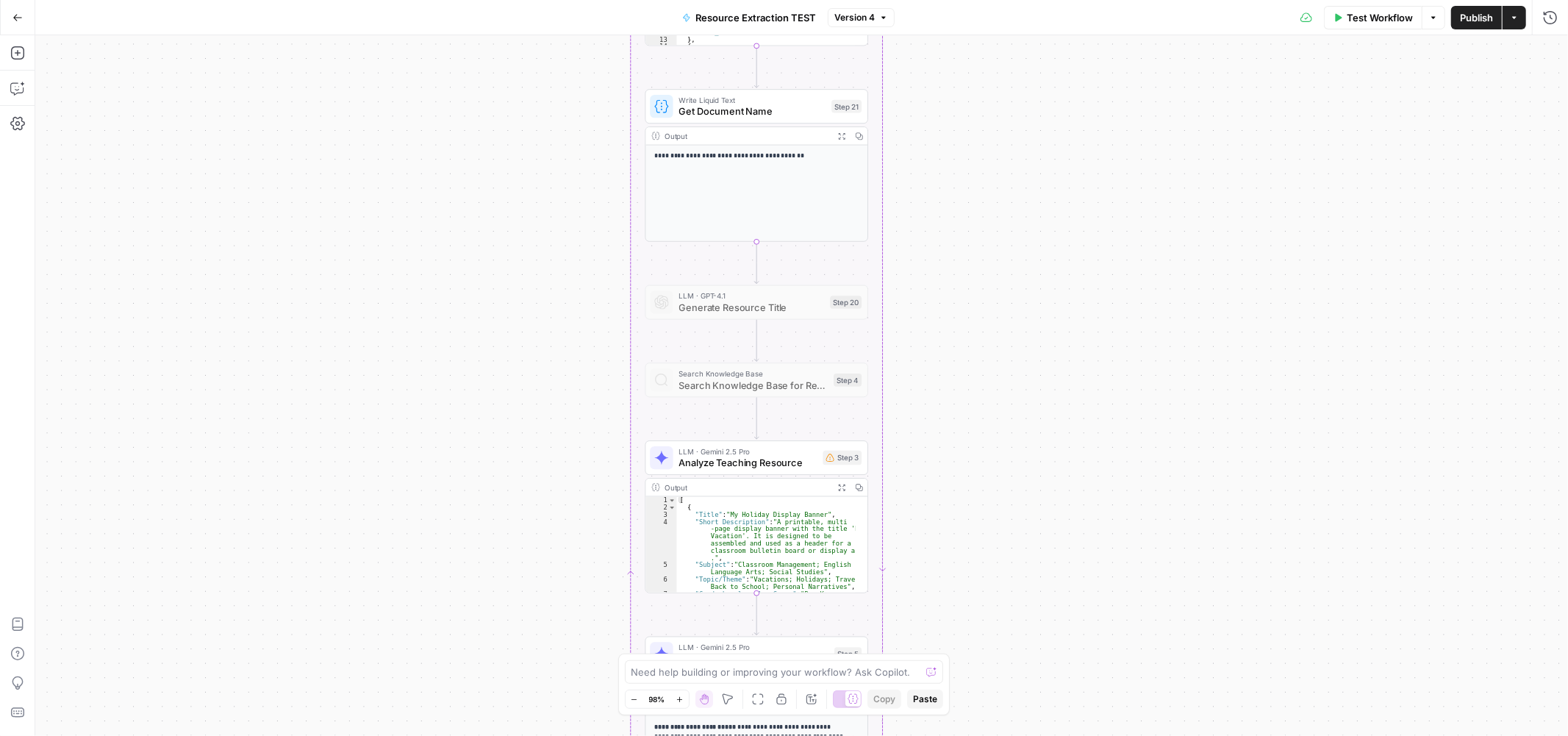
drag, startPoint x: 1015, startPoint y: 486, endPoint x: 1023, endPoint y: 541, distance: 55.6
click at [1023, 541] on div "Workflow Set Inputs Inputs Get Knowledge Base File Get Knowledge Base File Step…" at bounding box center [801, 385] width 1533 height 701
drag, startPoint x: 1000, startPoint y: 330, endPoint x: 987, endPoint y: 512, distance: 182.5
click at [987, 512] on div "Workflow Set Inputs Inputs Get Knowledge Base File Get Knowledge Base File Step…" at bounding box center [801, 385] width 1533 height 701
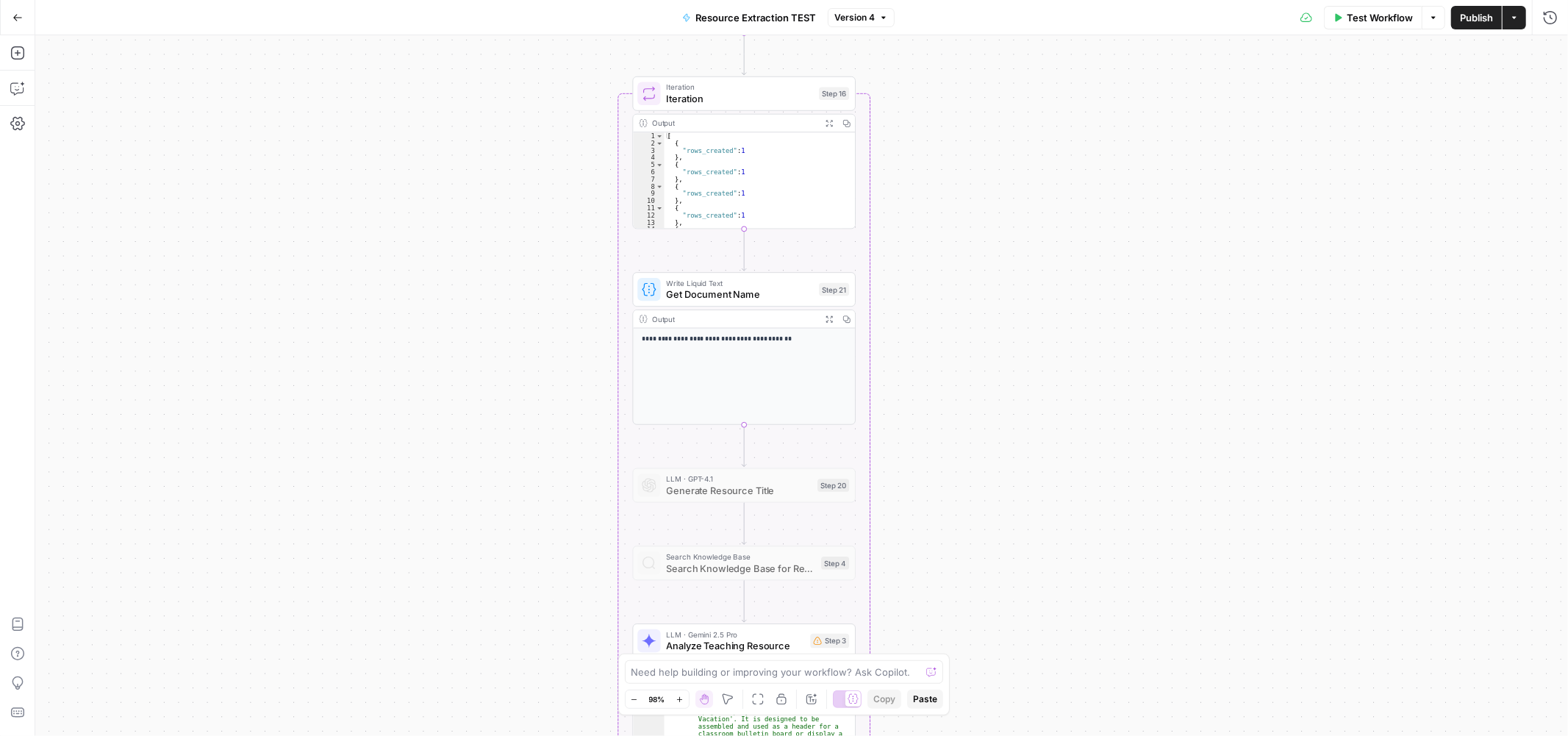
drag, startPoint x: 1022, startPoint y: 398, endPoint x: 1028, endPoint y: 568, distance: 170.1
click at [1028, 568] on div "Workflow Set Inputs Inputs Get Knowledge Base File Get Knowledge Base File Step…" at bounding box center [801, 385] width 1533 height 701
drag, startPoint x: 1030, startPoint y: 569, endPoint x: 679, endPoint y: 331, distance: 424.1
click at [1012, 393] on div "Workflow Set Inputs Inputs Get Knowledge Base File Get Knowledge Base File Step…" at bounding box center [801, 385] width 1533 height 701
click at [22, 18] on icon "button" at bounding box center [18, 18] width 11 height 11
